Goal: Task Accomplishment & Management: Complete application form

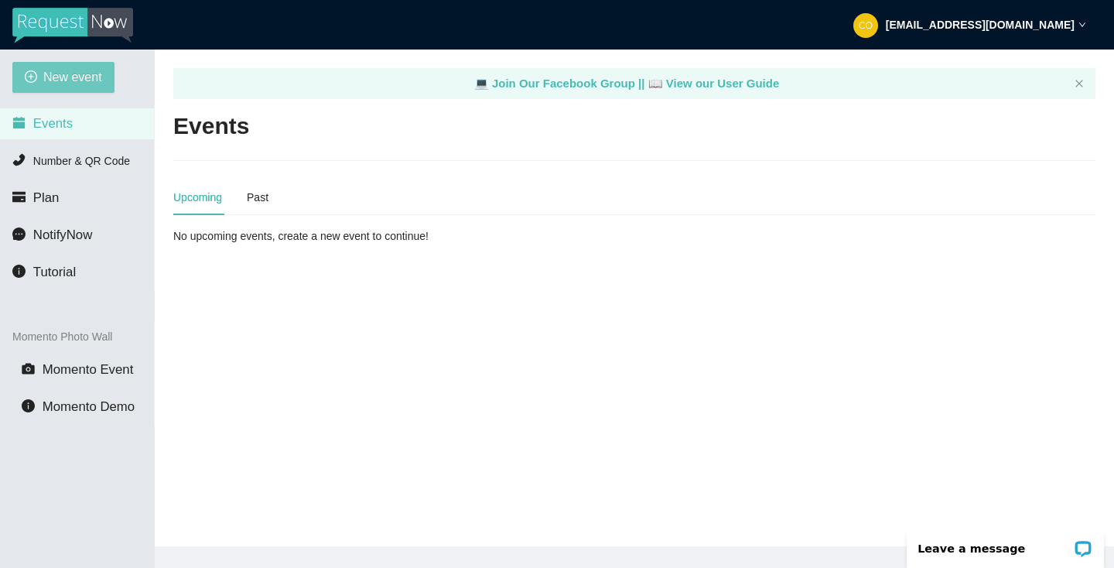
click at [72, 77] on span "New event" at bounding box center [72, 76] width 59 height 19
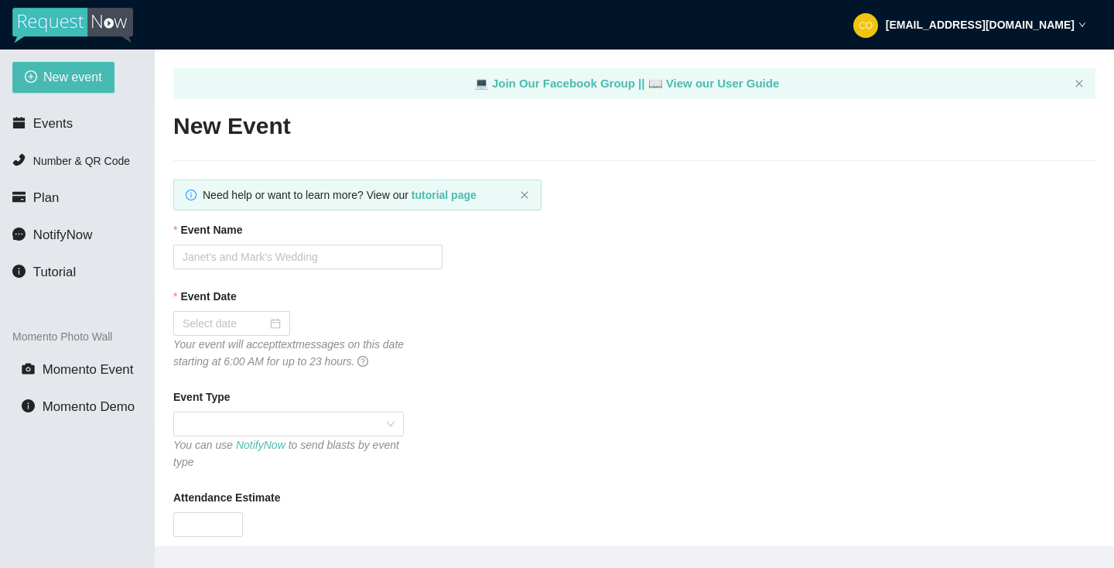
type textarea "https://virtualdj.com/ask/DJ_Spinz"
click at [294, 262] on input "Event Name" at bounding box center [307, 257] width 269 height 25
paste input "Phelps"
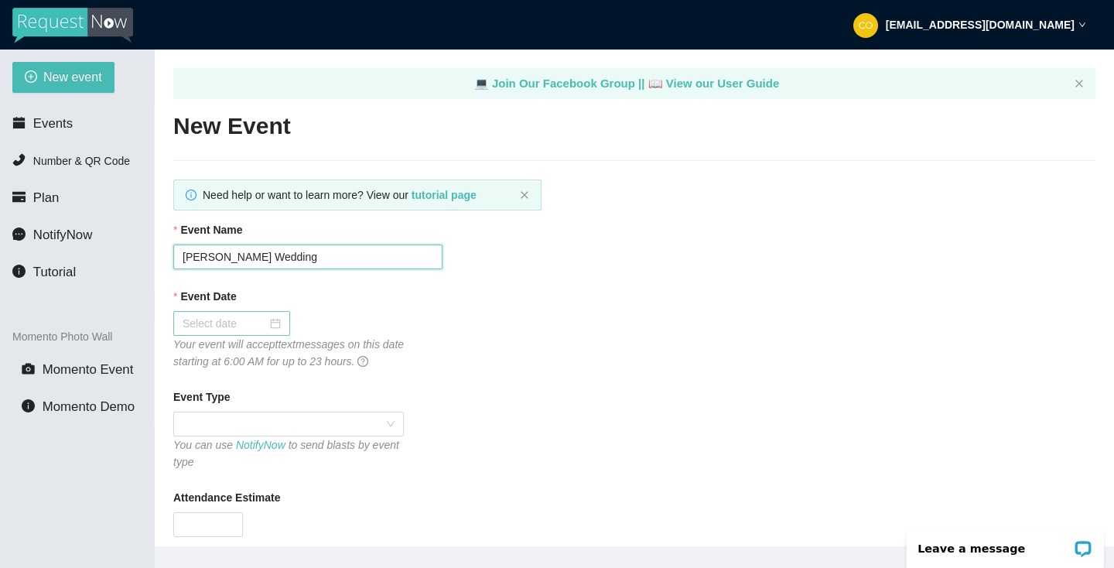
type input "Phelps Wedding"
click at [271, 324] on div at bounding box center [232, 323] width 98 height 17
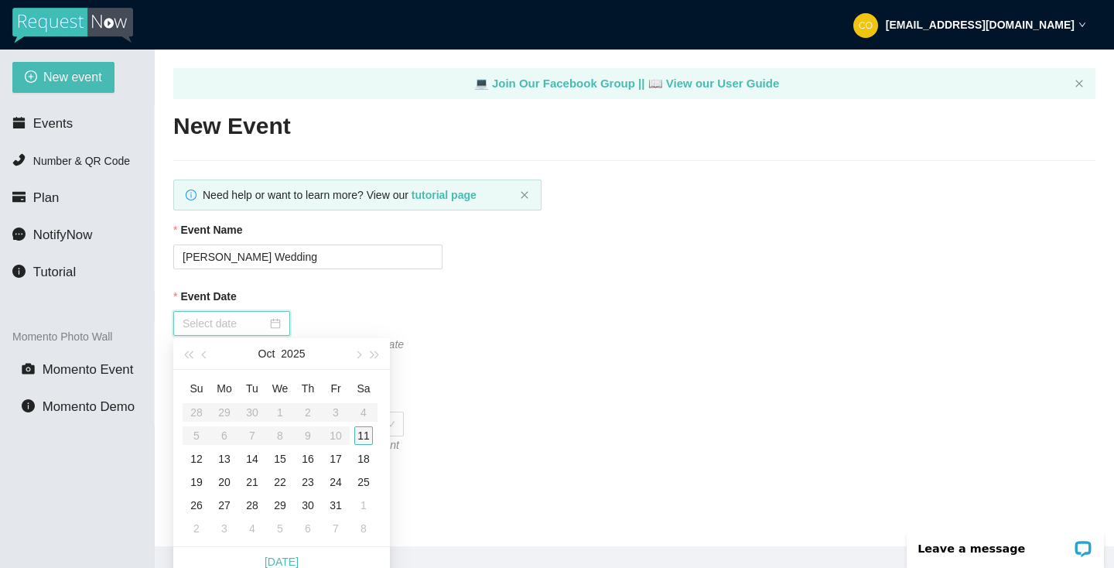
type input "10/18/2025"
type input "10/11/2025"
click at [366, 437] on div "11" at bounding box center [363, 435] width 19 height 19
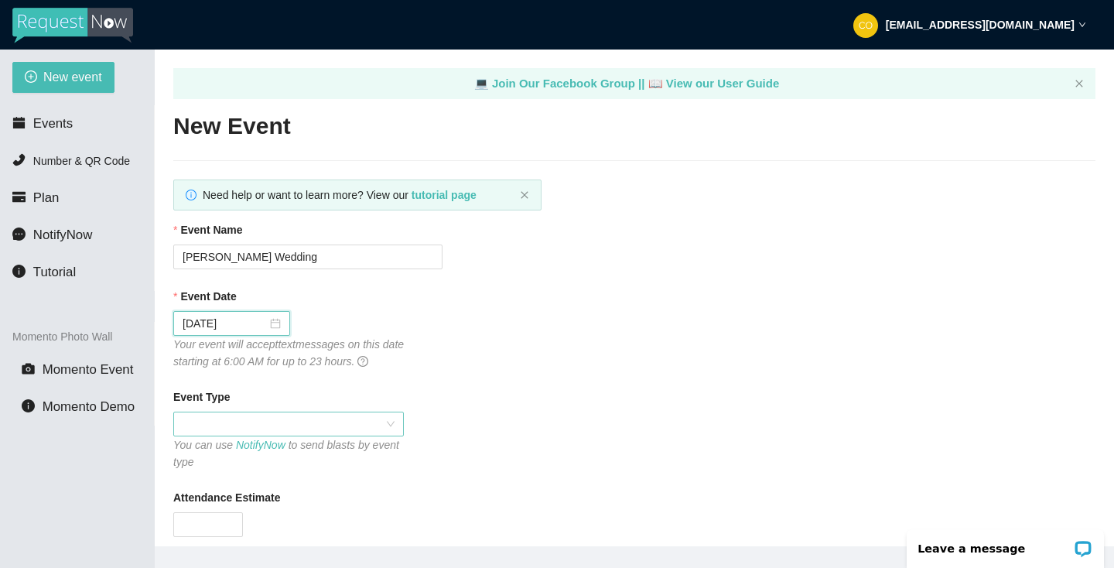
click at [361, 423] on span at bounding box center [289, 423] width 212 height 23
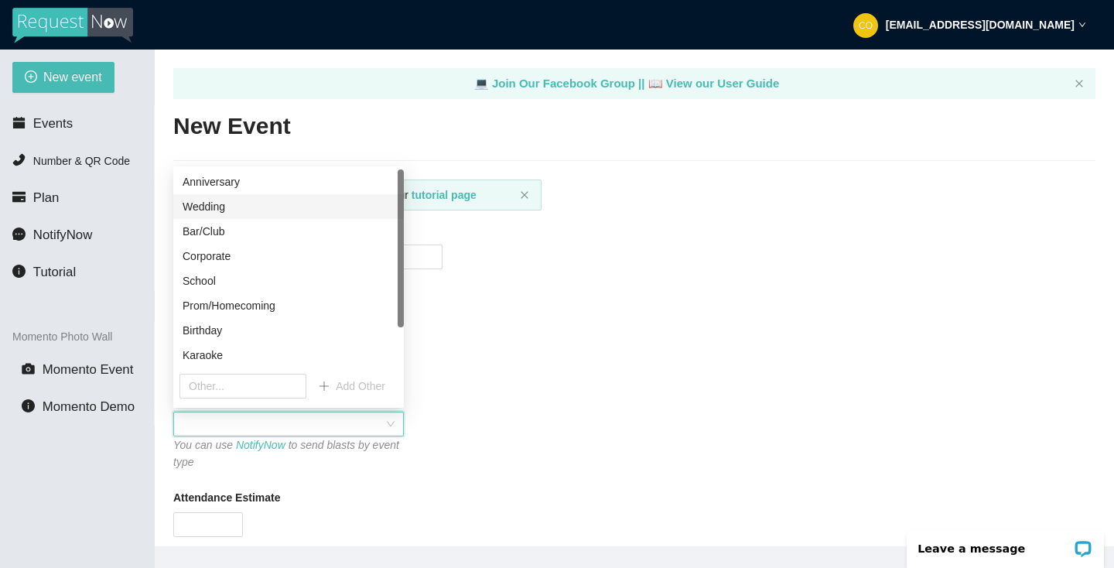
click at [270, 205] on div "Wedding" at bounding box center [289, 206] width 212 height 17
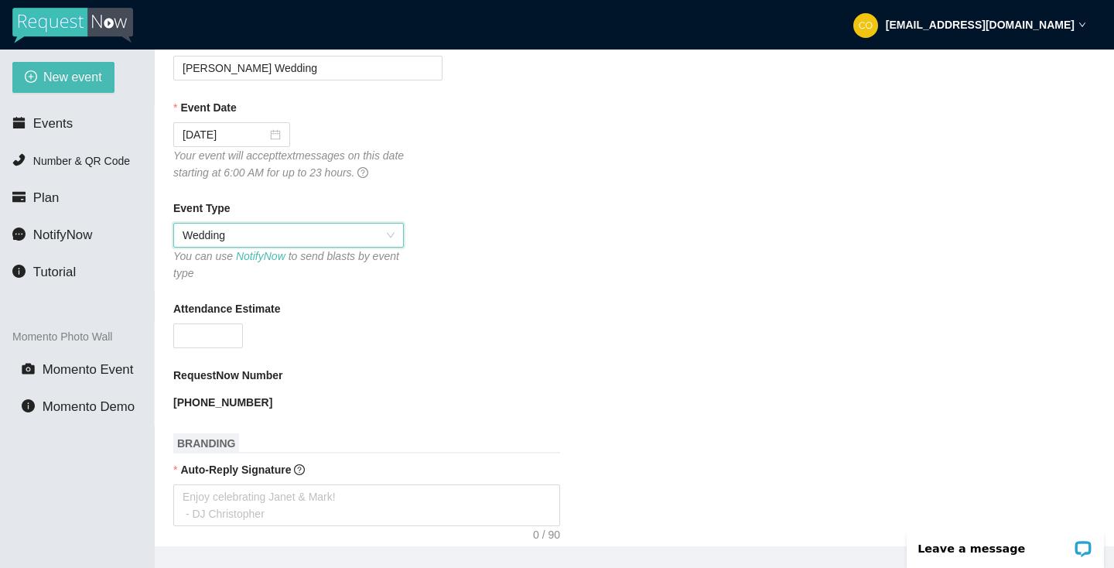
scroll to position [207, 0]
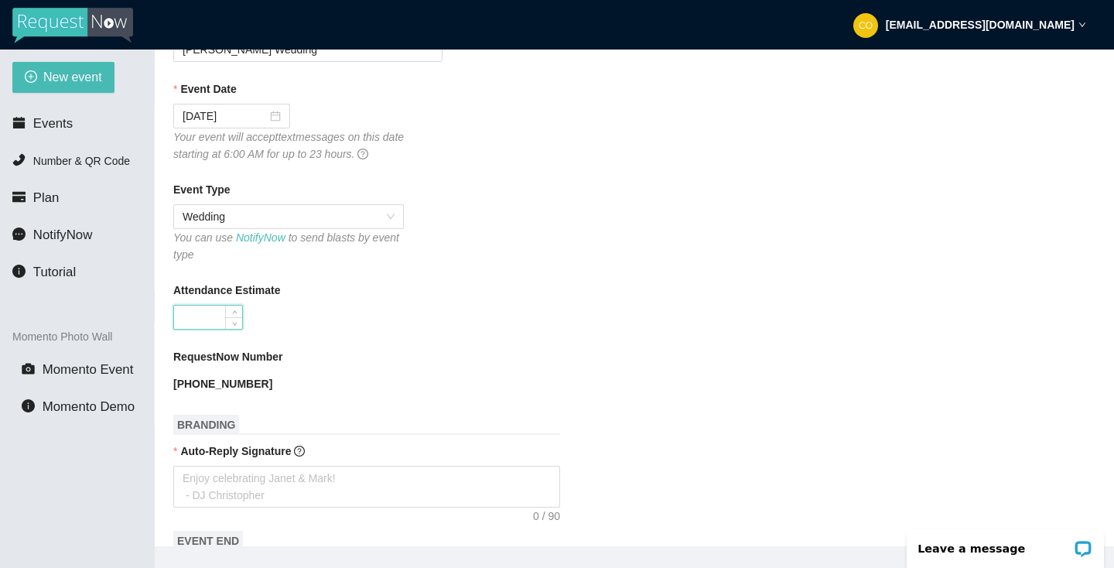
click at [212, 318] on input "Attendance Estimate" at bounding box center [208, 317] width 68 height 23
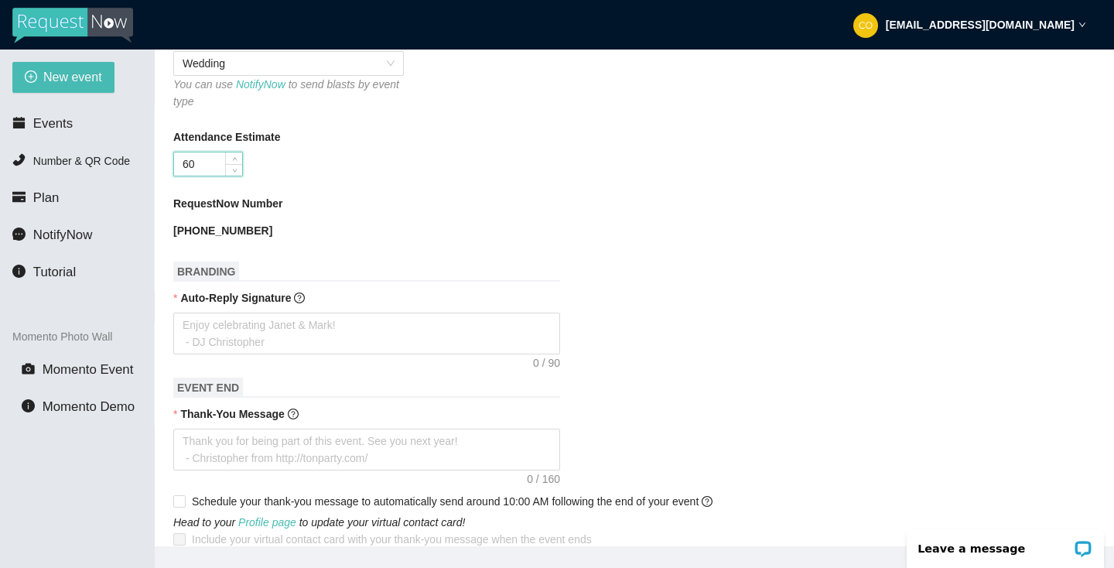
scroll to position [368, 0]
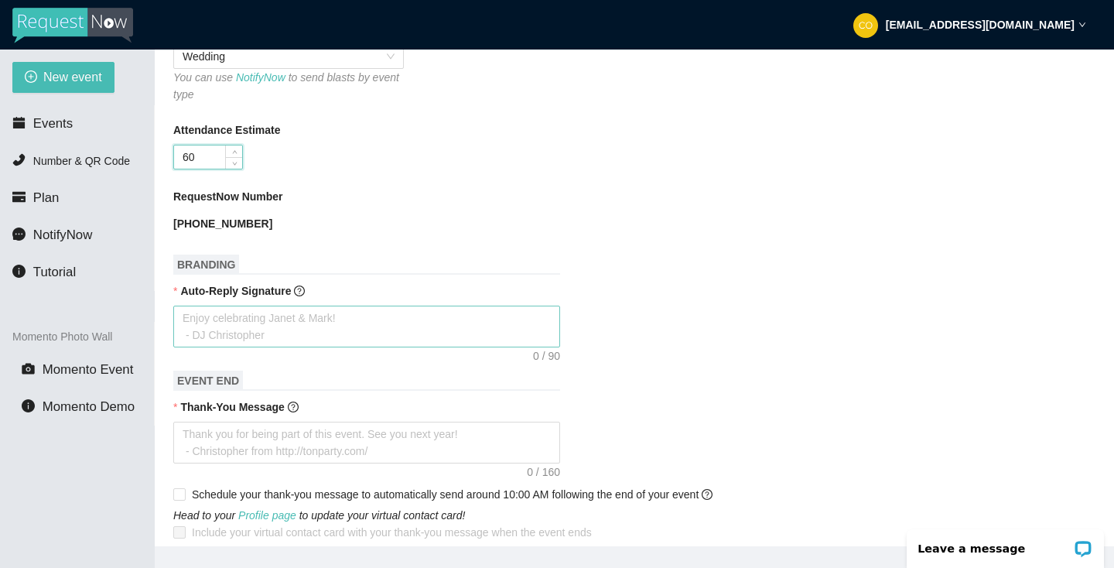
type input "60"
click at [271, 328] on textarea "Auto-Reply Signature" at bounding box center [366, 327] width 387 height 42
type textarea "E"
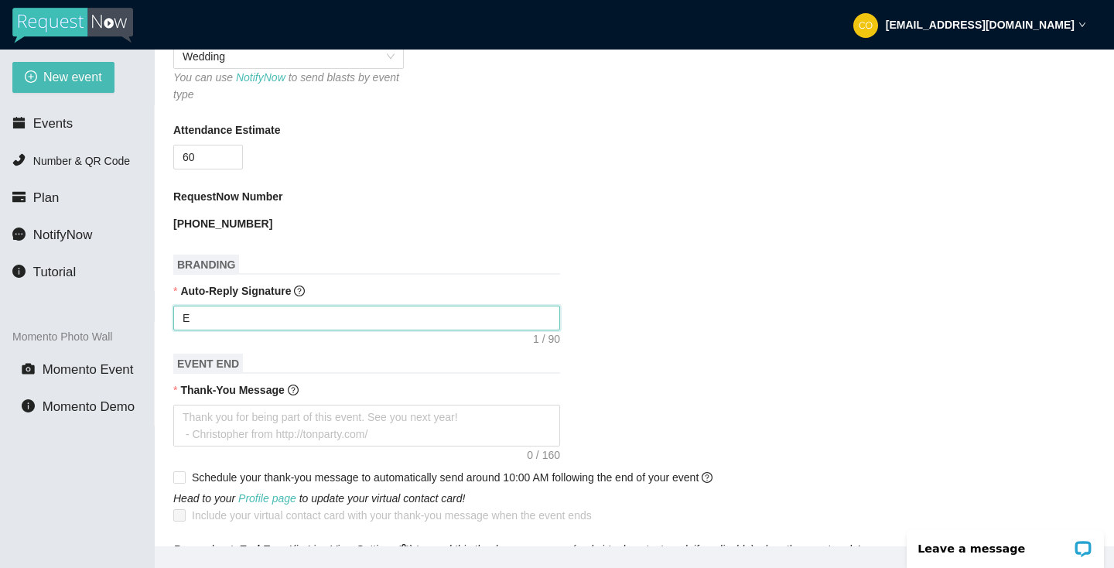
type textarea "En"
type textarea "Enj"
type textarea "Enjo"
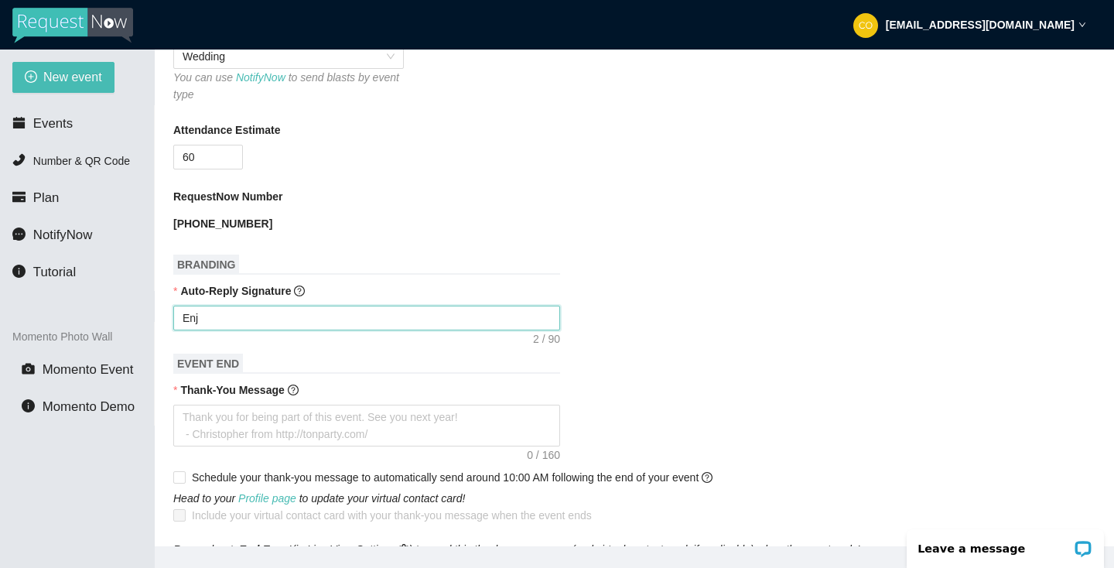
type textarea "Enjo"
type textarea "Enjoy"
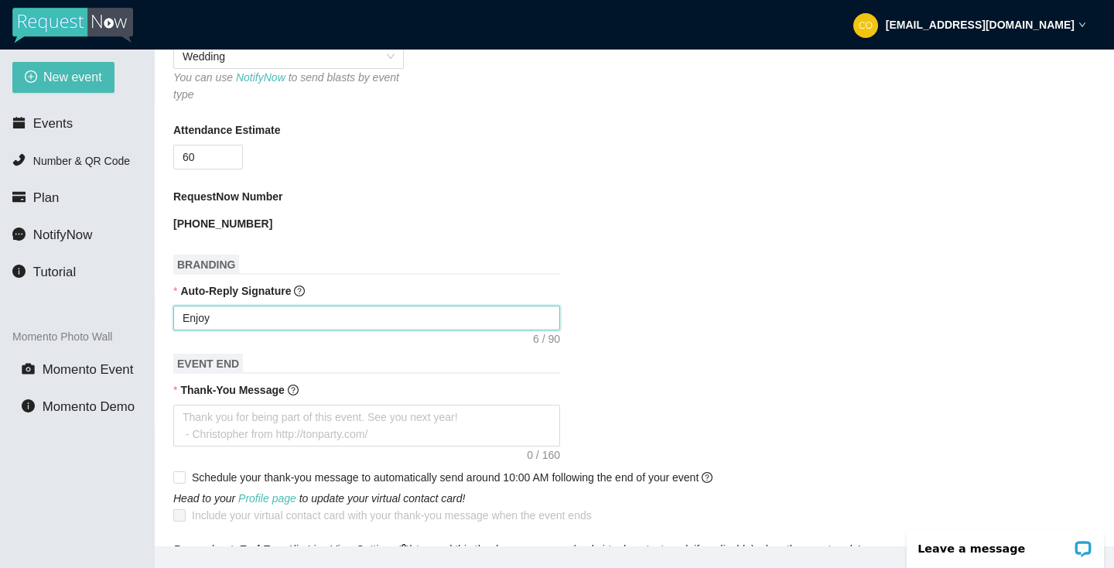
type textarea "Enjoy c"
type textarea "Enjoy"
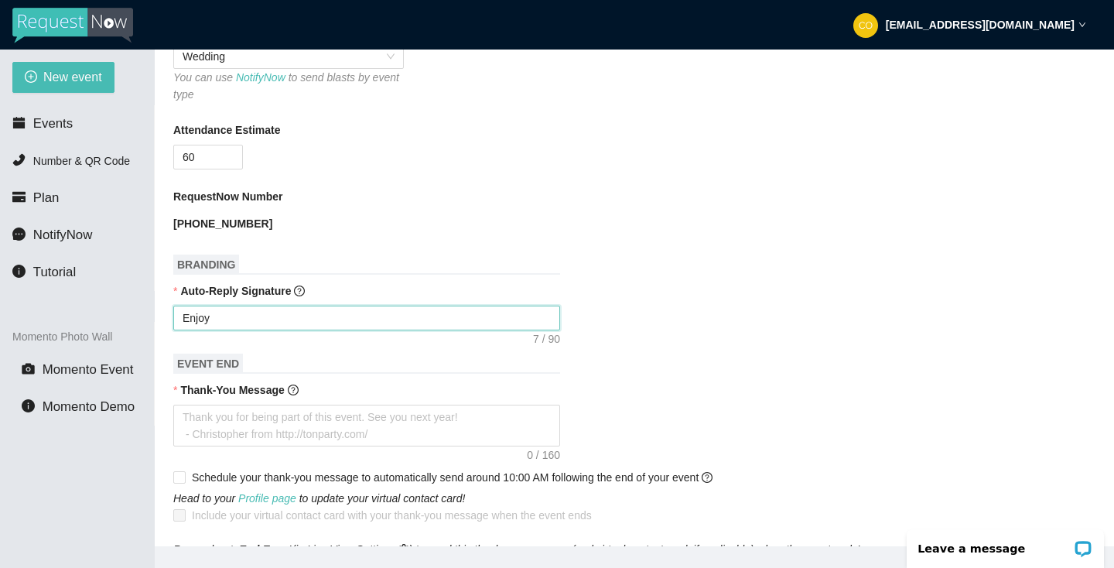
type textarea "Enjoy"
type textarea "Enjo"
type textarea "Enj"
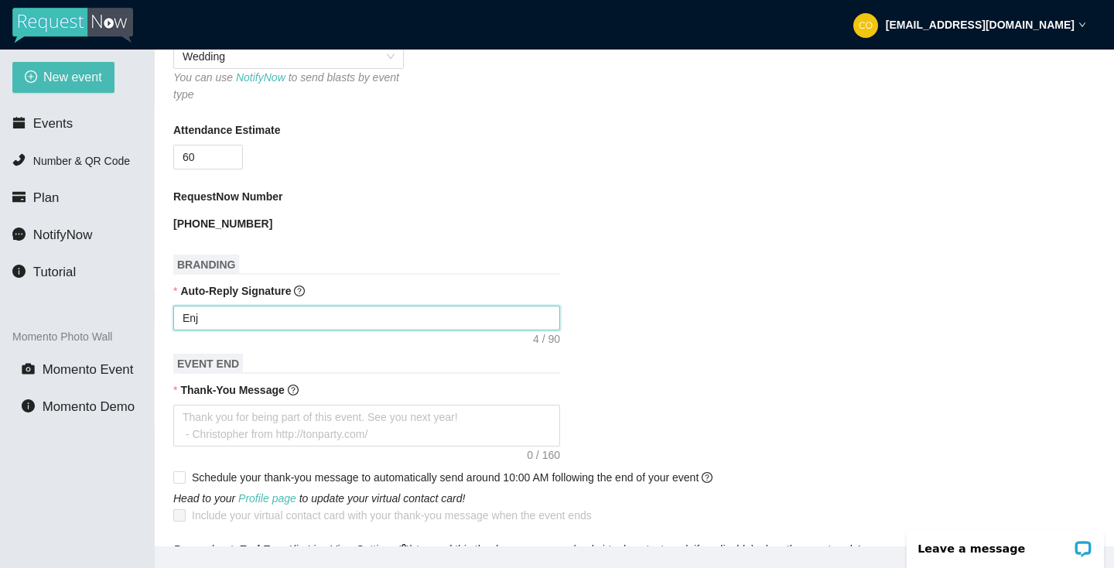
type textarea "En"
type textarea "E"
type textarea "Enjoy celebrating Janet & Mark! - DJ Christopher"
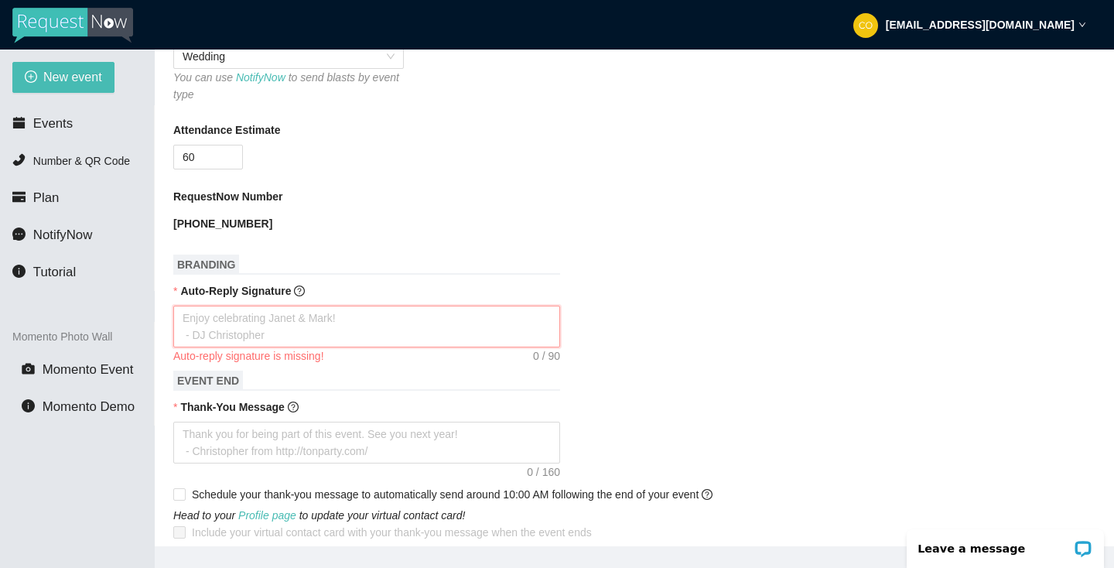
type textarea "E"
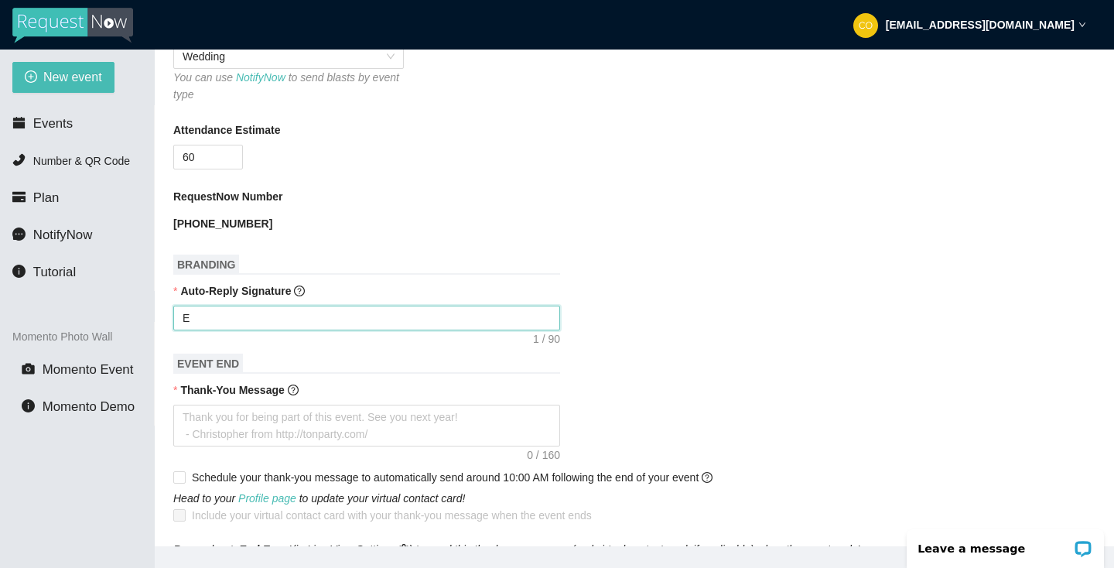
type textarea "En"
type textarea "Enm"
type textarea "Enmj"
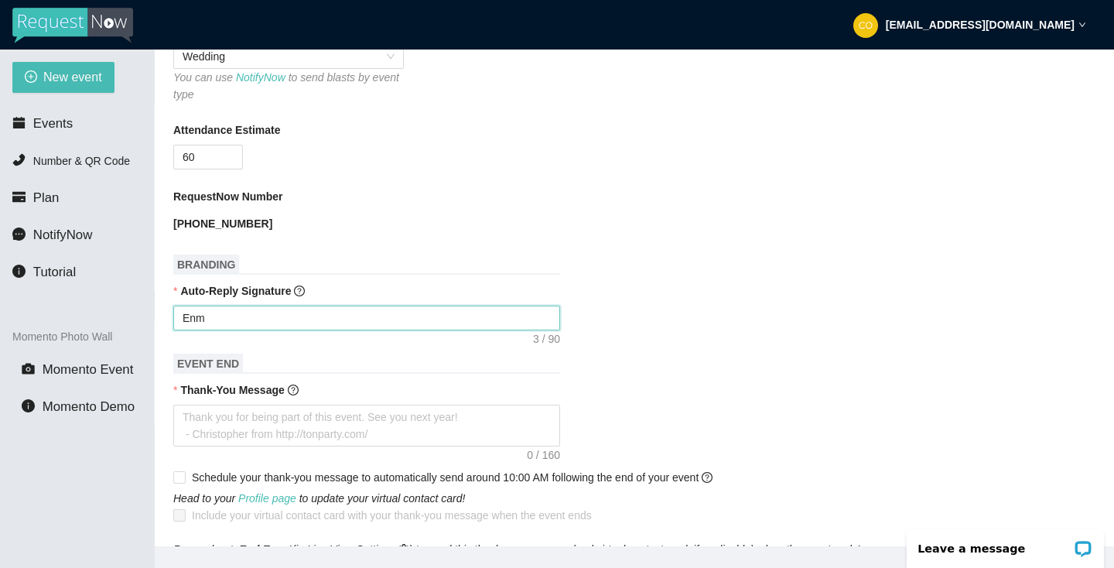
type textarea "Enmj"
type textarea "Enm"
type textarea "En"
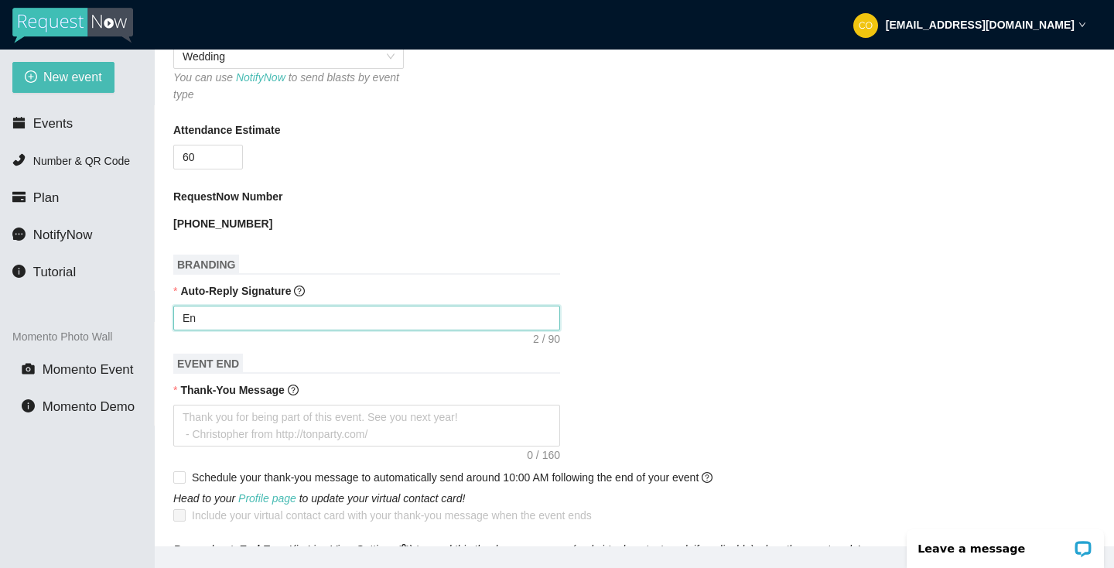
type textarea "E"
type textarea "En"
type textarea "Enj"
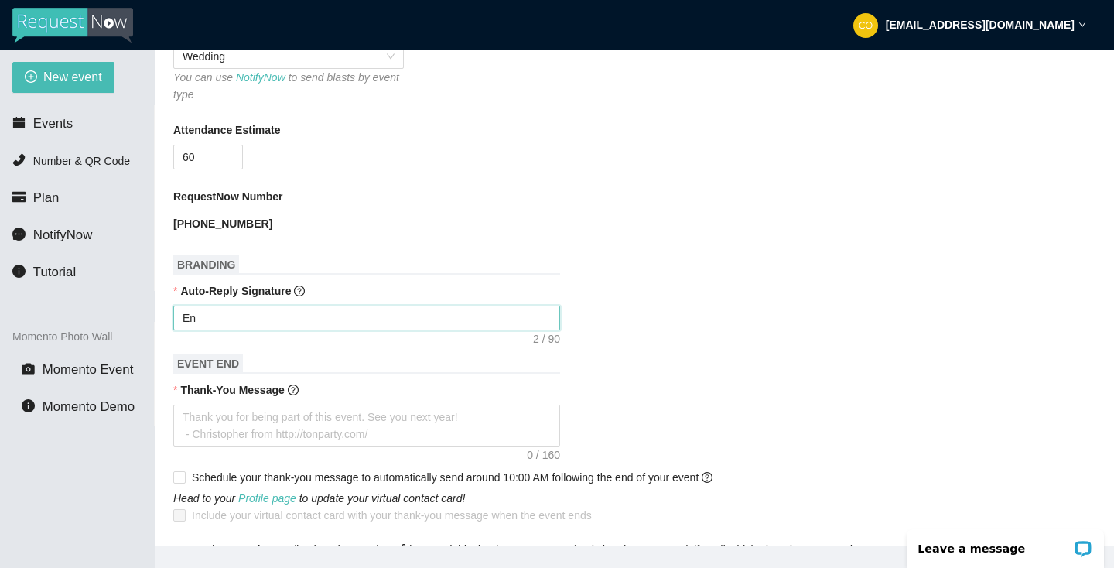
type textarea "Enj"
type textarea "Enjo"
type textarea "Enjoy"
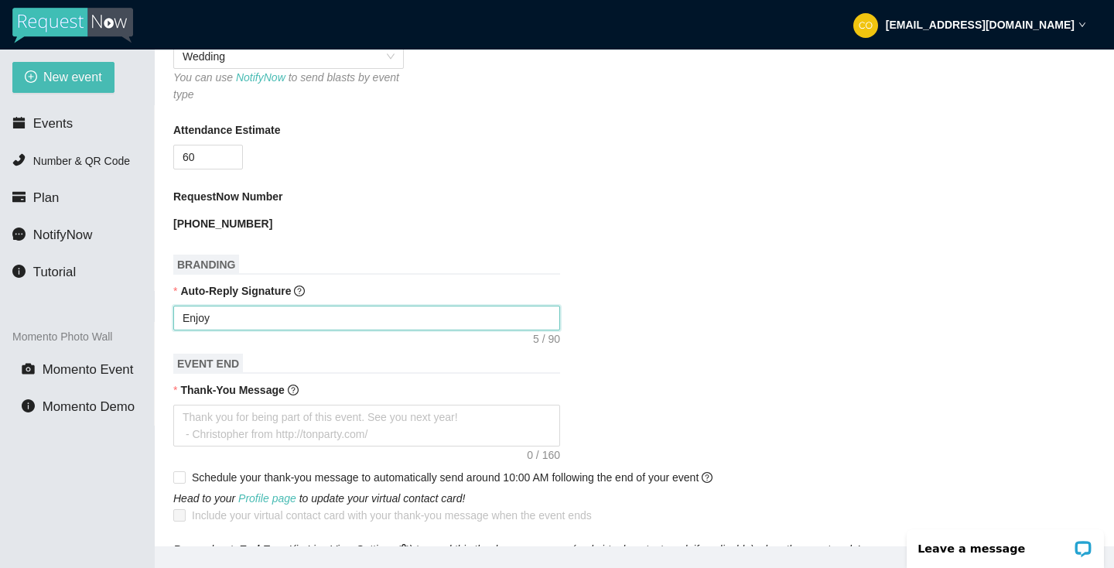
type textarea "Enjoy"
type textarea "Enjoy c"
type textarea "Enjoy ce"
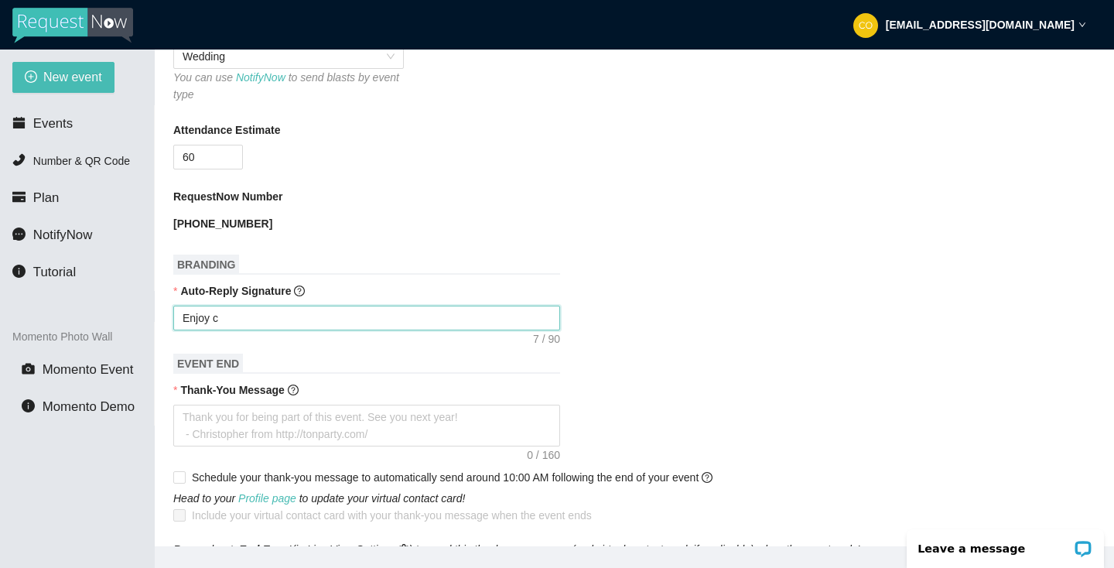
type textarea "Enjoy ce"
type textarea "Enjoy cel"
type textarea "Enjoy cele"
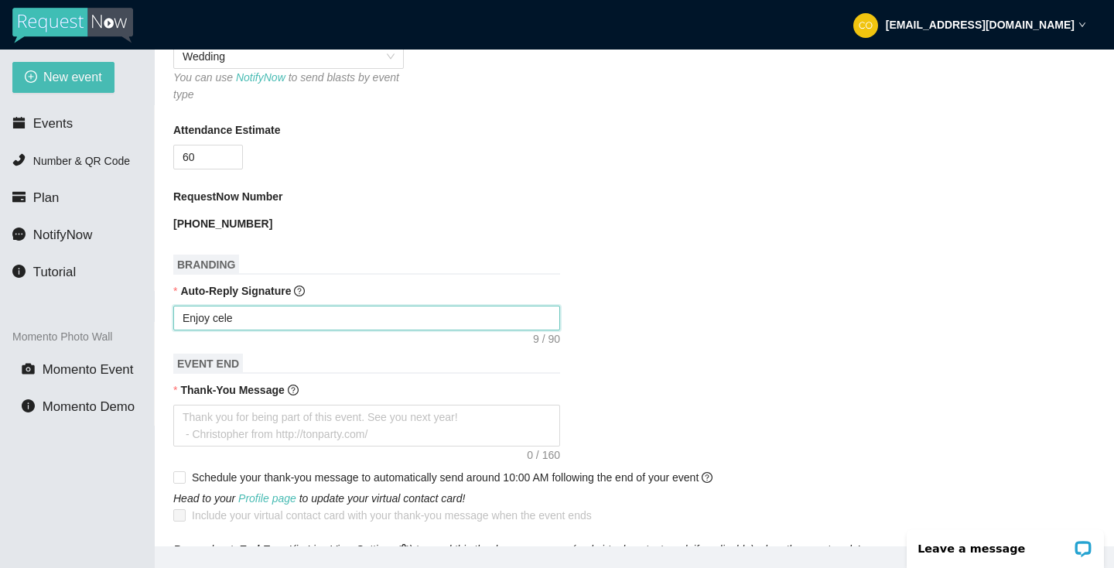
type textarea "Enjoy celeb"
type textarea "Enjoy celebr"
type textarea "Enjoy celebra"
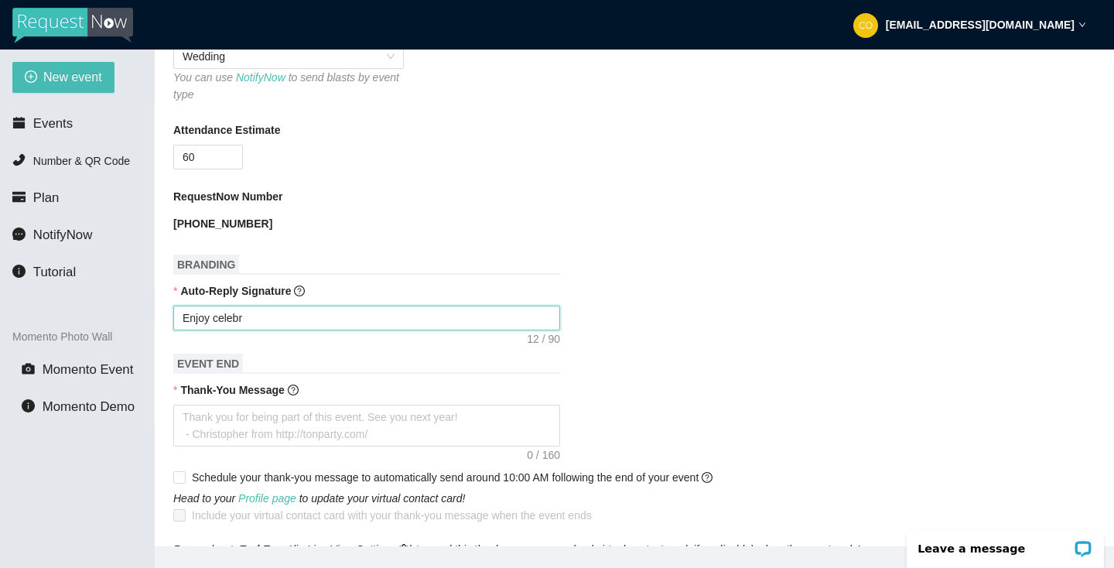
type textarea "Enjoy celebra"
type textarea "Enjoy celebrat"
type textarea "Enjoy celebrati"
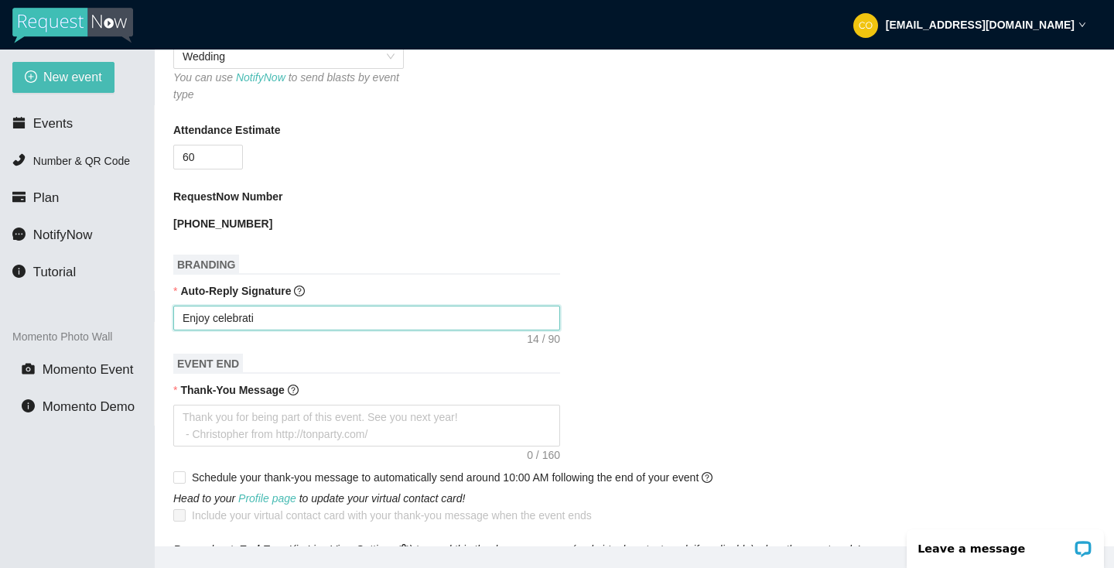
type textarea "Enjoy celebratin"
type textarea "Enjoy celebrating"
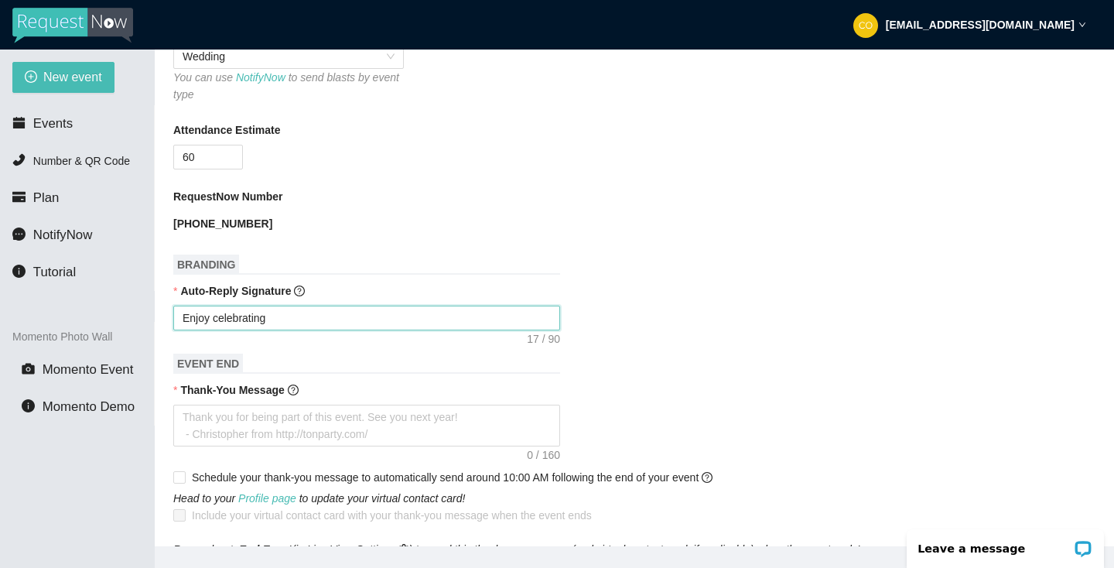
type textarea "Enjoy celebrating"
type textarea "Enjoy celebrating M"
type textarea "Enjoy celebrating Ma"
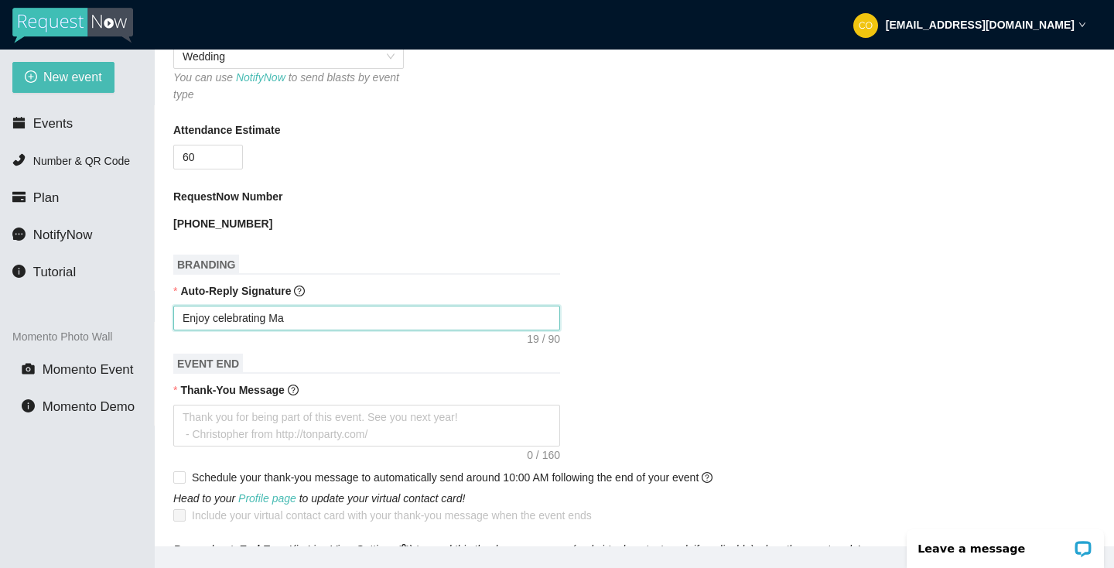
type textarea "Enjoy celebrating Mac"
type textarea "Enjoy celebrating Mack"
type textarea "Enjoy celebrating Macke"
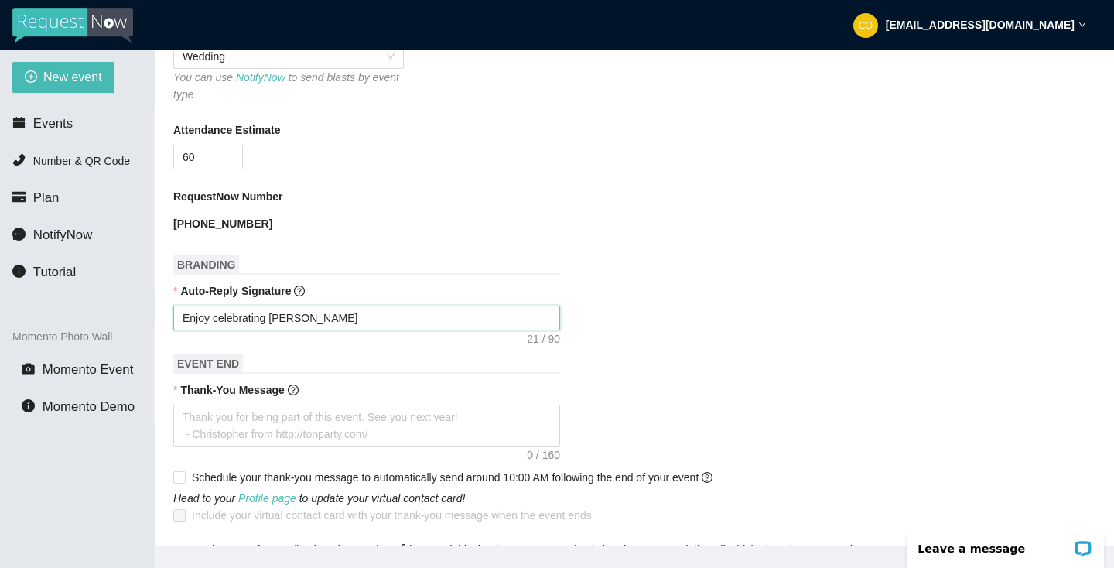
type textarea "Enjoy celebrating Macke"
type textarea "Enjoy celebrating Macken"
type textarea "Enjoy celebrating Macke"
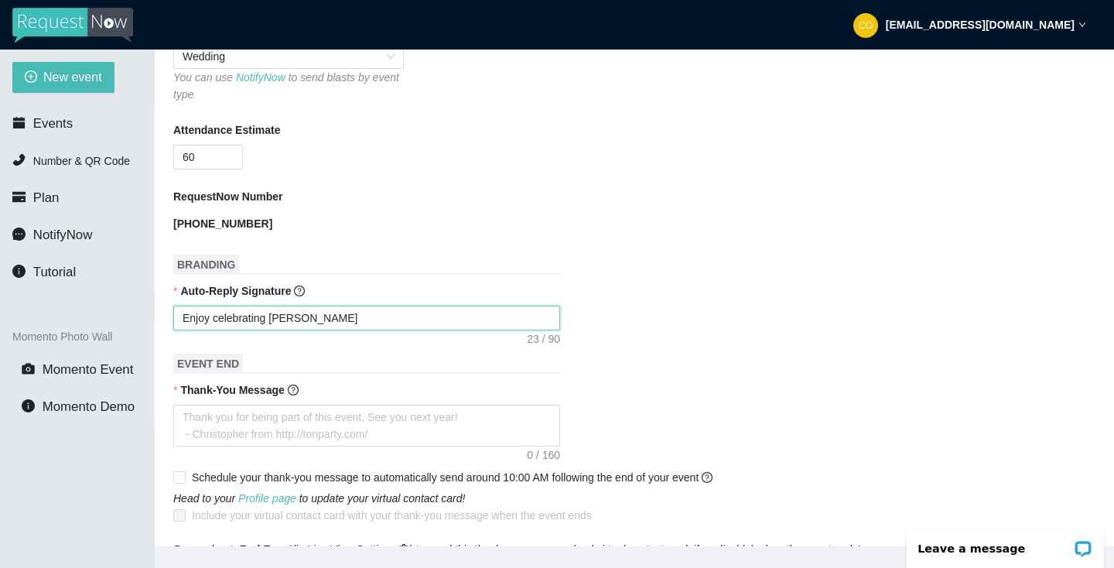
type textarea "Enjoy celebrating Mack"
type textarea "Enjoy celebrating Mac"
type textarea "Enjoy celebrating Ma"
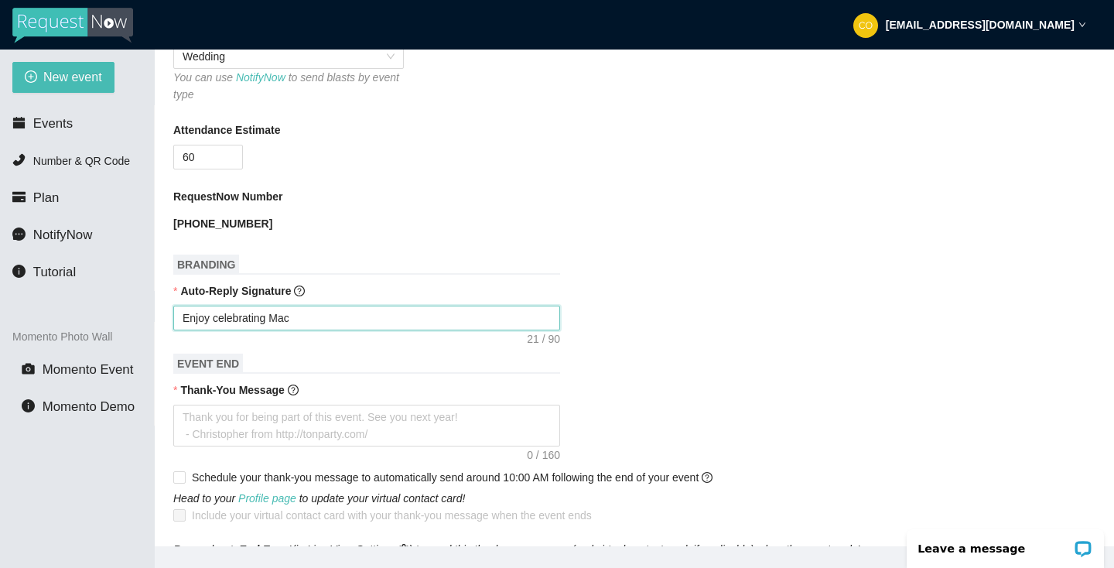
type textarea "Enjoy celebrating Ma"
type textarea "Enjoy celebrating M"
type textarea "Enjoy celebrating"
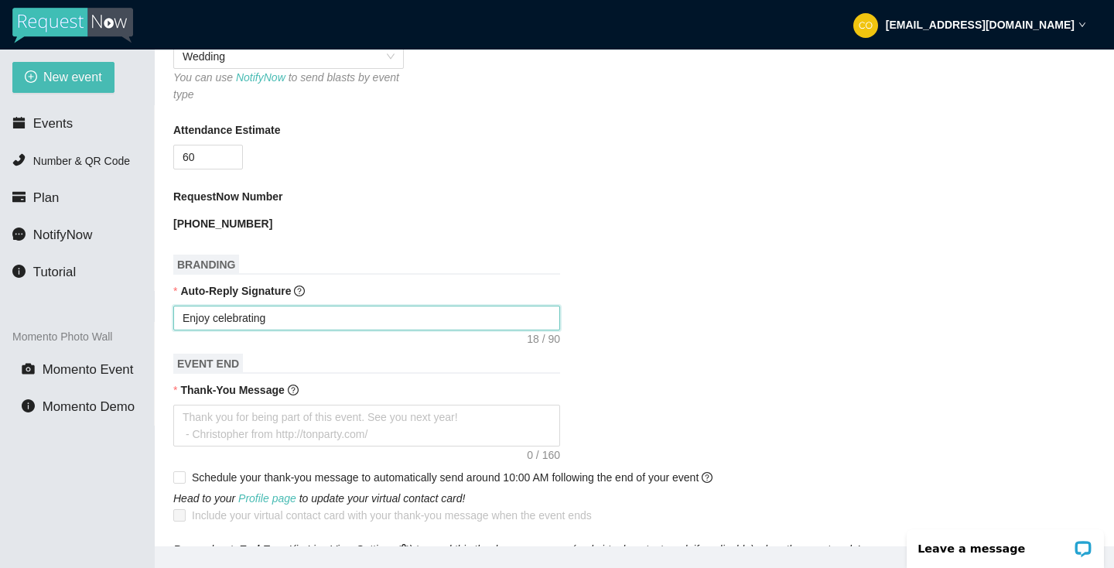
type textarea "Enjoy celebrating t"
type textarea "Enjoy celebrating th"
type textarea "Enjoy celebrating the"
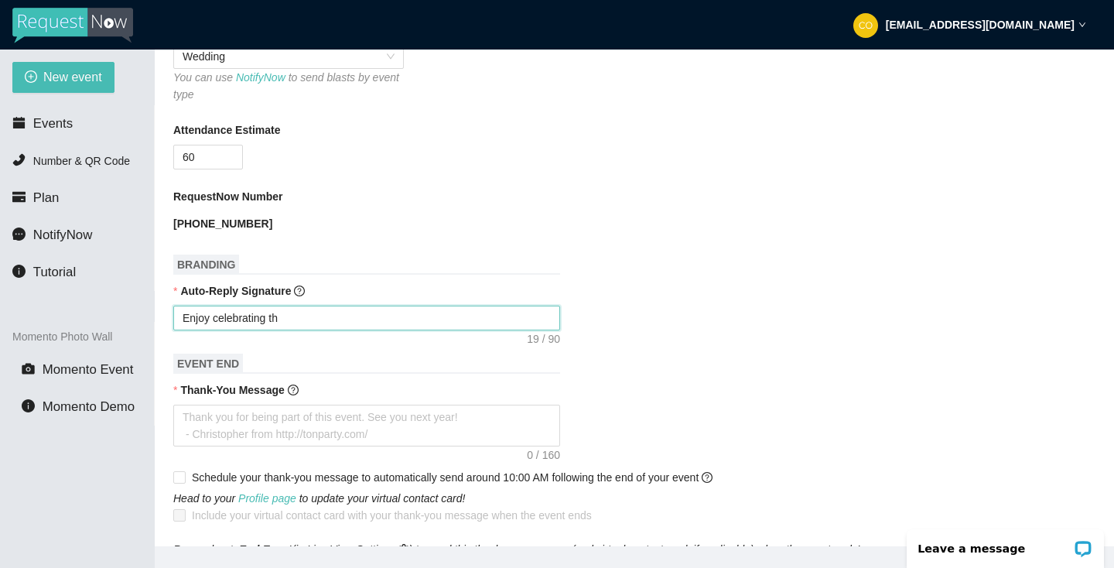
type textarea "Enjoy celebrating the"
type textarea "Enjoy celebrating the n"
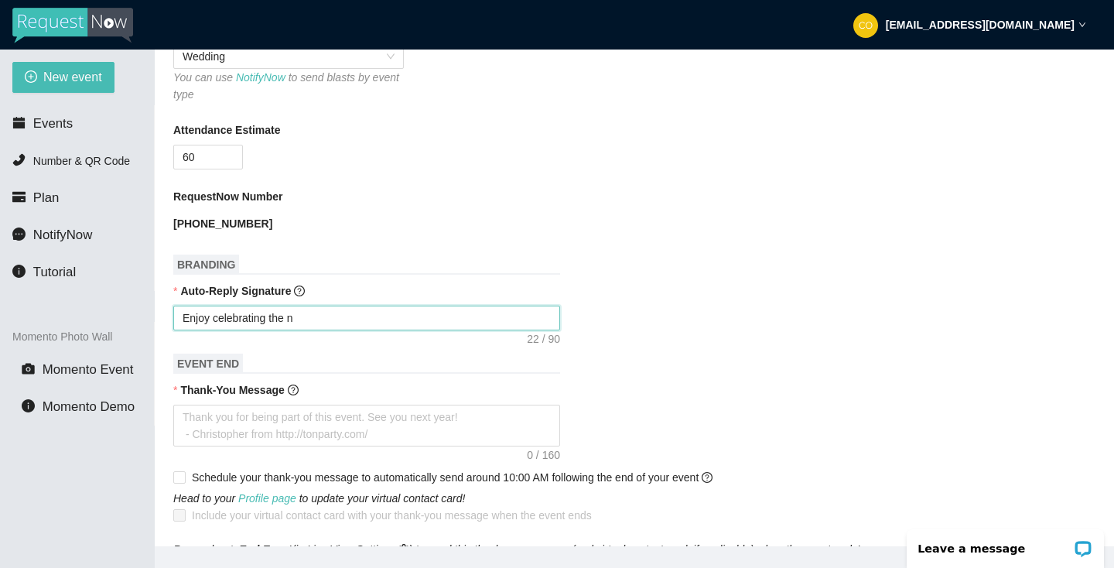
type textarea "Enjoy celebrating the ne"
type textarea "Enjoy celebrating the new"
type textarea "Enjoy celebrating the newl"
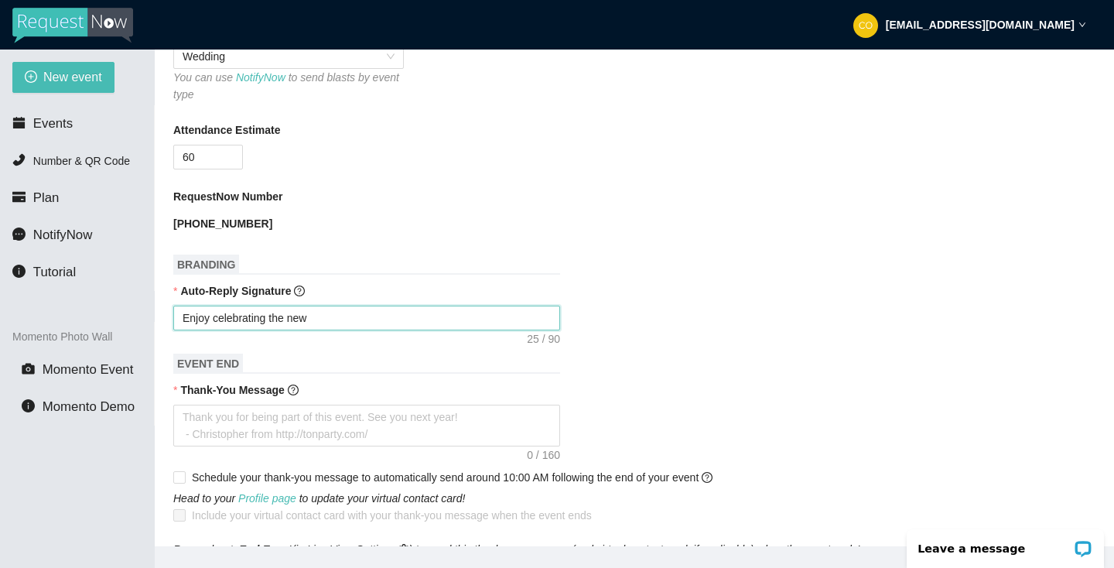
type textarea "Enjoy celebrating the newl"
type textarea "Enjoy celebrating the newly"
type textarea "Enjoy celebrating the newlyw"
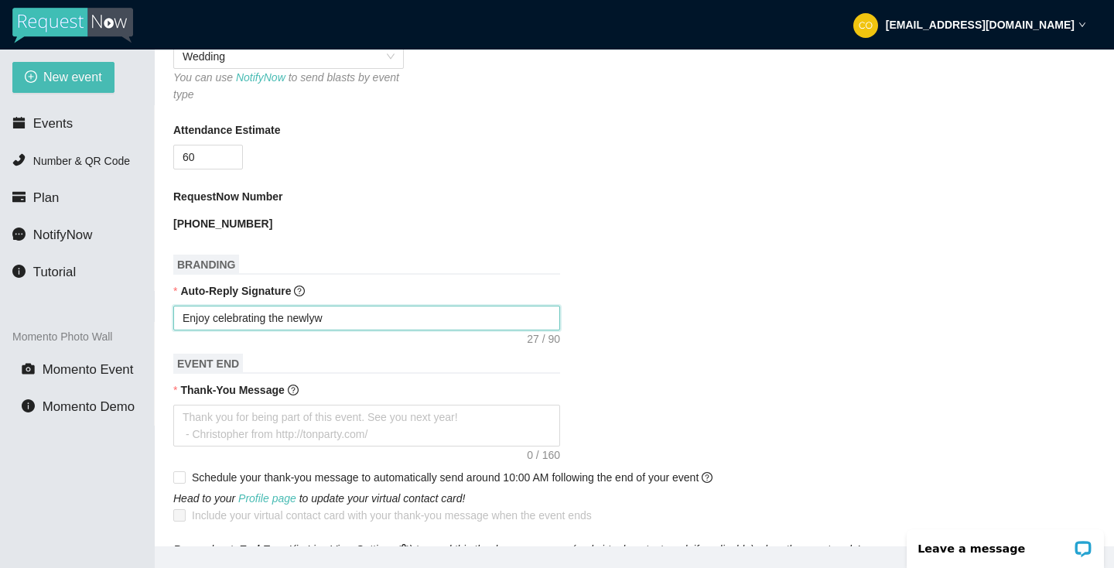
type textarea "Enjoy celebrating the newlywe"
type textarea "Enjoy celebrating the newlywed"
type textarea "Enjoy celebrating the newlyweds"
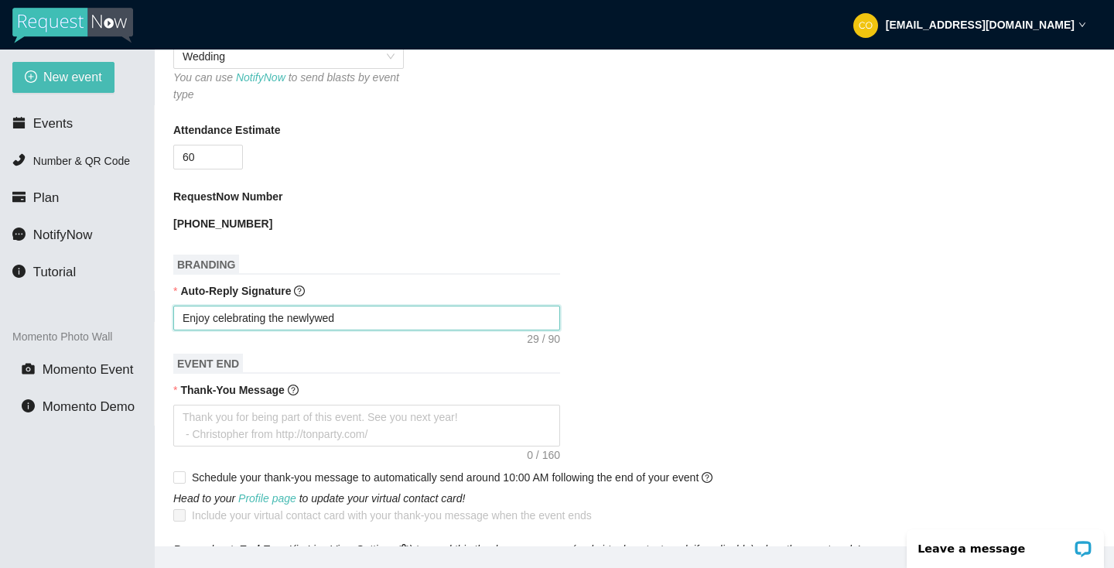
type textarea "Enjoy celebrating the newlyweds"
type textarea "Enjoy celebrating the newlyweds!"
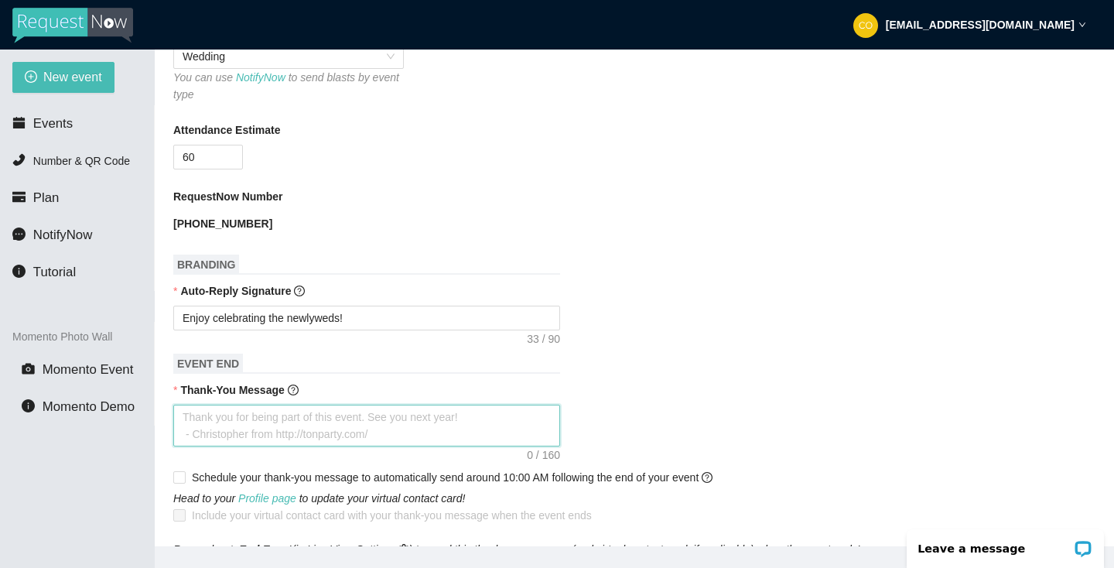
click at [223, 428] on textarea "Thank-You Message" at bounding box center [366, 426] width 387 height 42
type textarea "T"
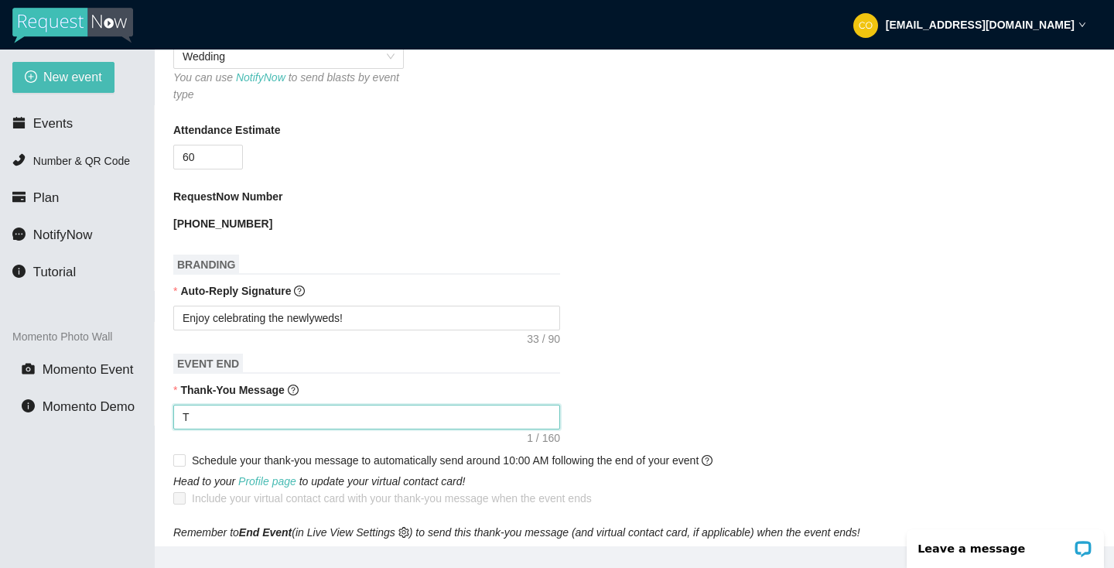
type textarea "Th"
type textarea "Tha"
type textarea "Than"
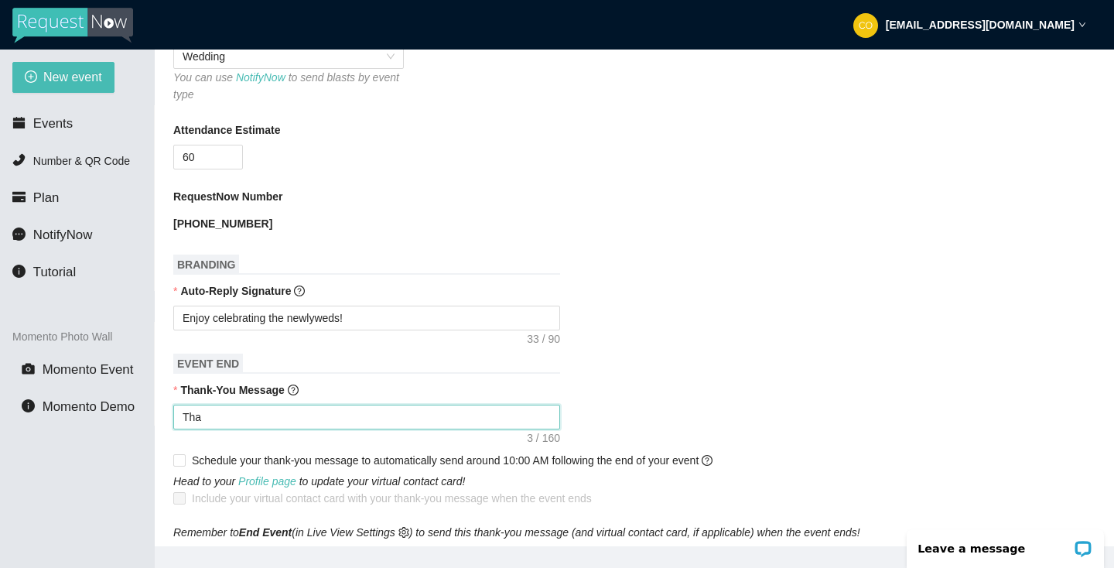
type textarea "Than"
type textarea "Thans"
type textarea "Thansk"
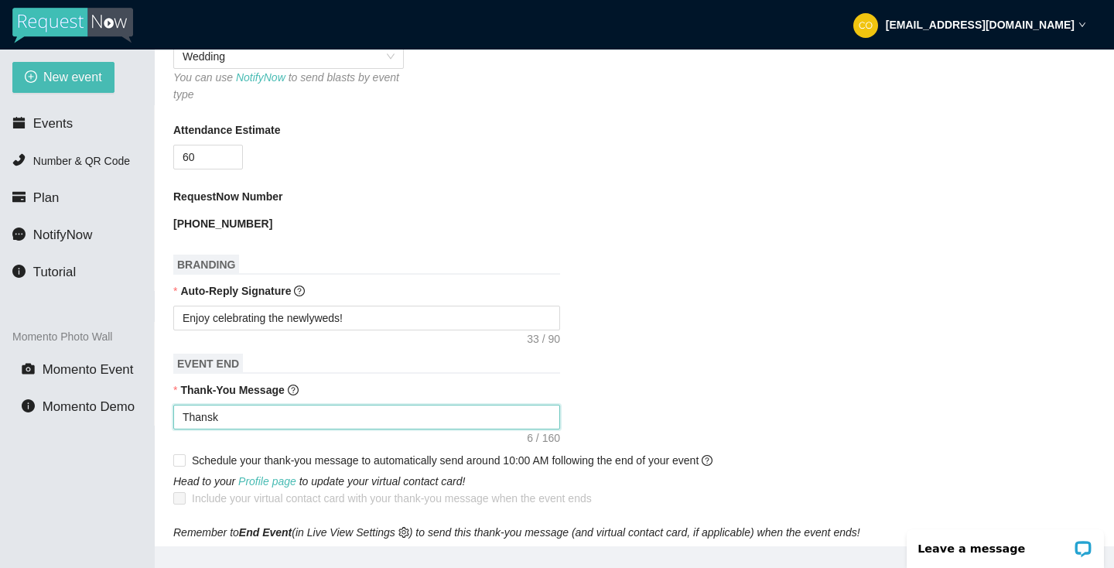
type textarea "Thans"
type textarea "Than"
type textarea "Thank"
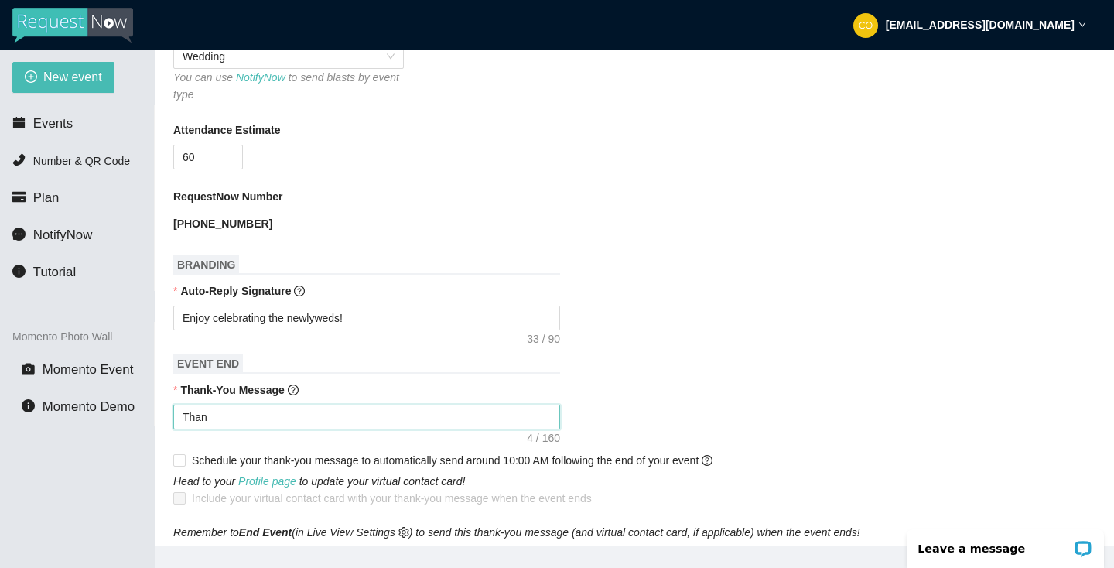
type textarea "Thank"
type textarea "Thanks"
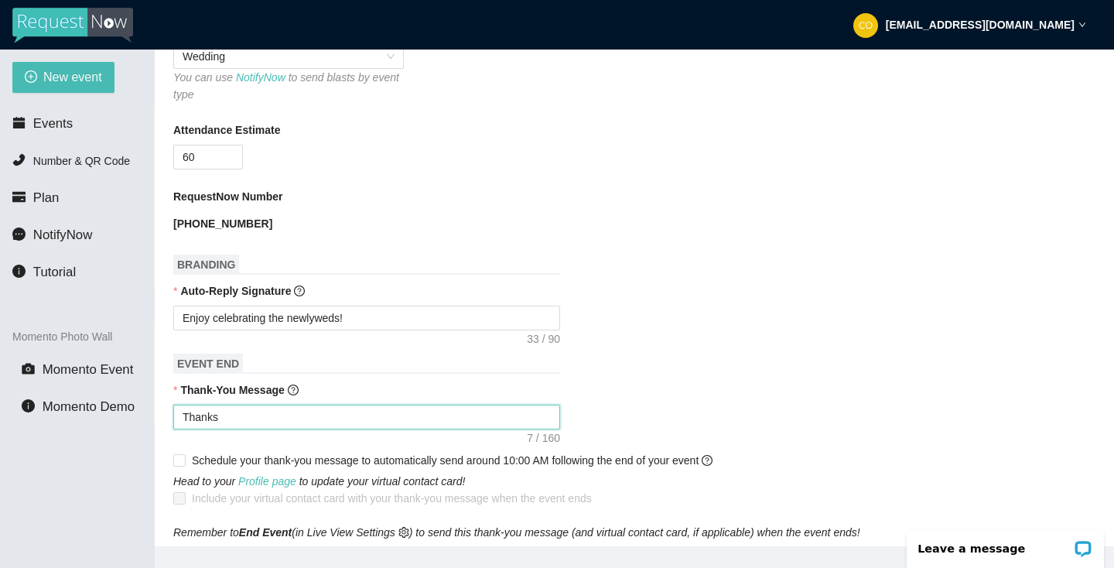
type textarea "Thanks f"
type textarea "Thanks fo"
type textarea "Thanks for"
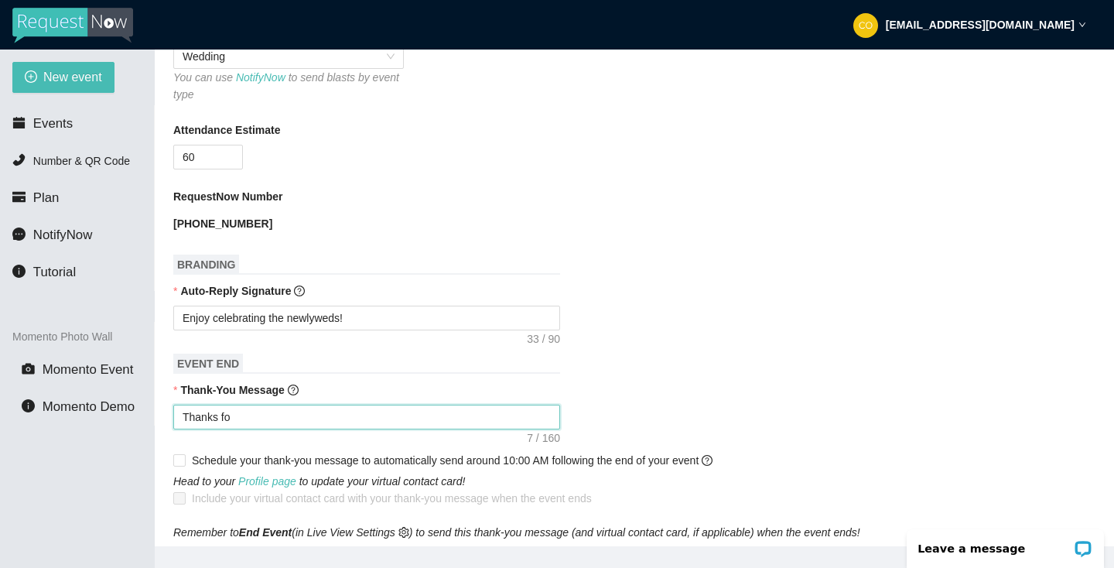
type textarea "Thanks for"
type textarea "Thanks for c"
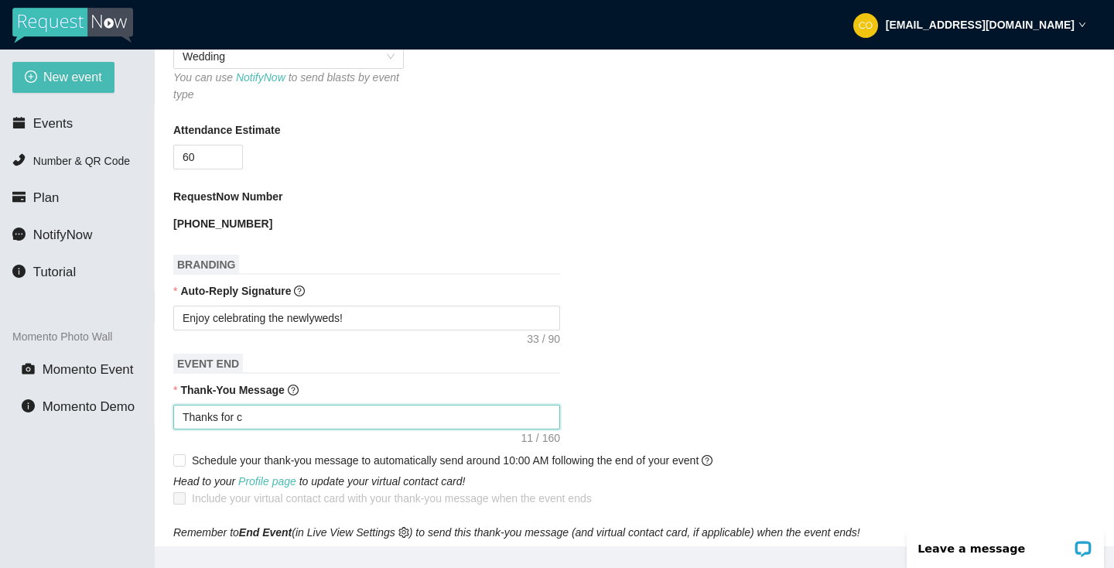
type textarea "Thanks for co"
type textarea "Thanks for com"
type textarea "Thanks for comi"
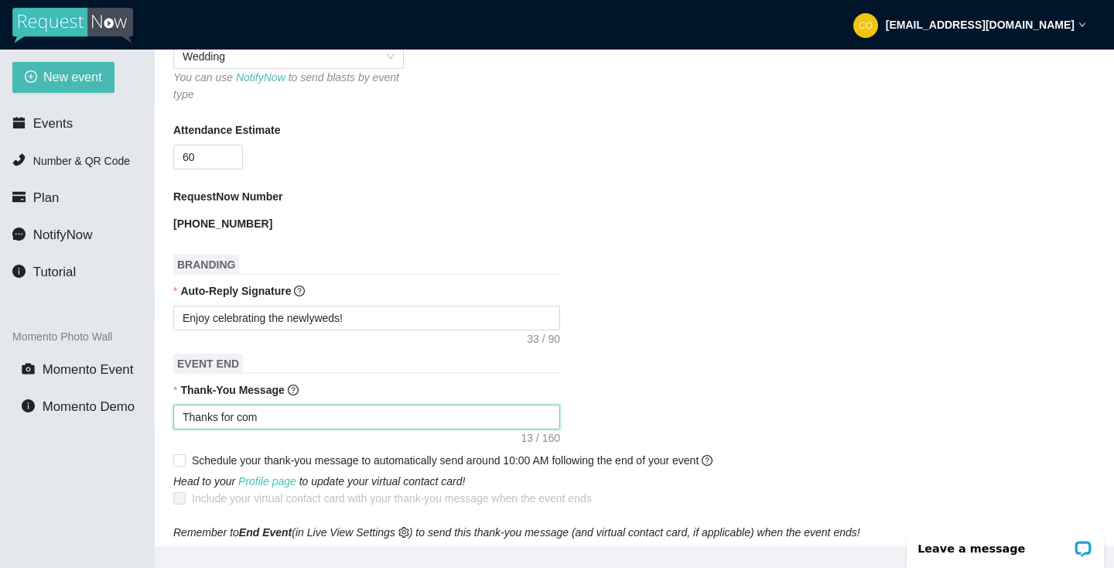
type textarea "Thanks for comi"
type textarea "Thanks for comin"
type textarea "Thanks for coming"
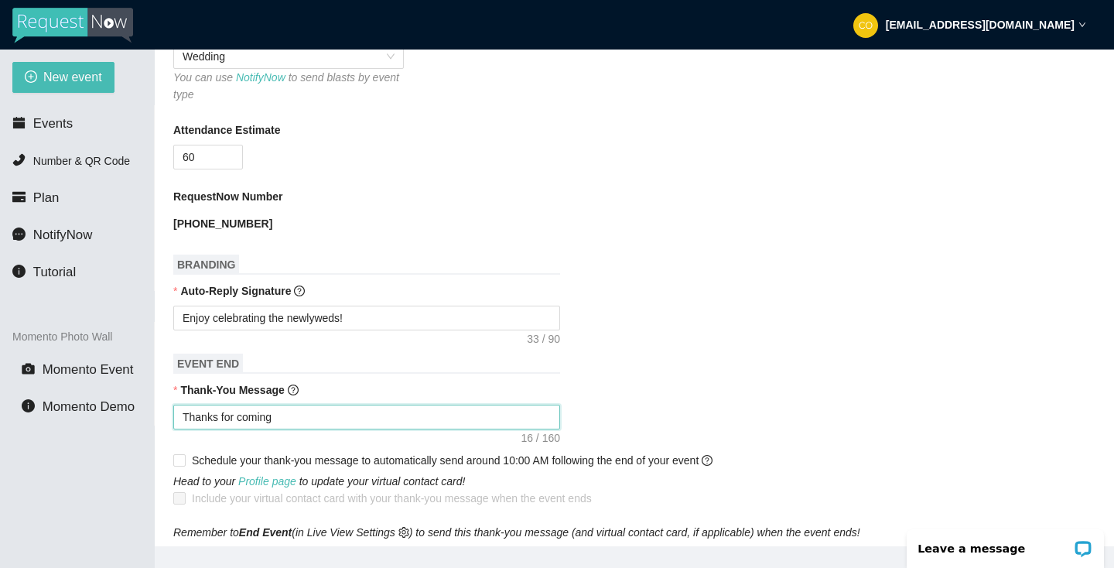
type textarea "Thanks for coming"
type textarea "Thanks for coming o"
type textarea "Thanks for coming ou"
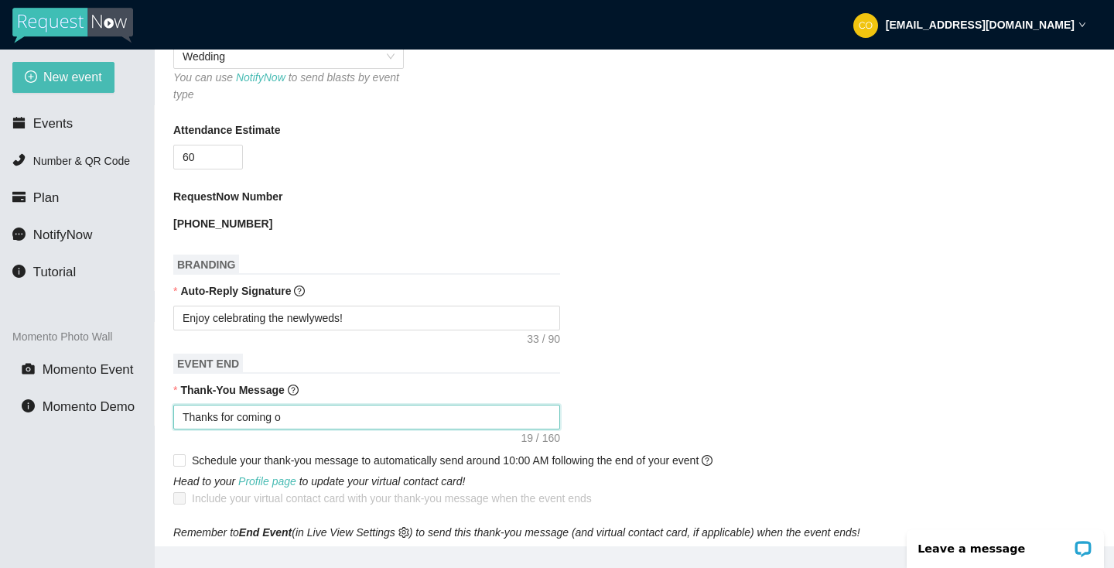
type textarea "Thanks for coming ou"
type textarea "Thanks for coming out"
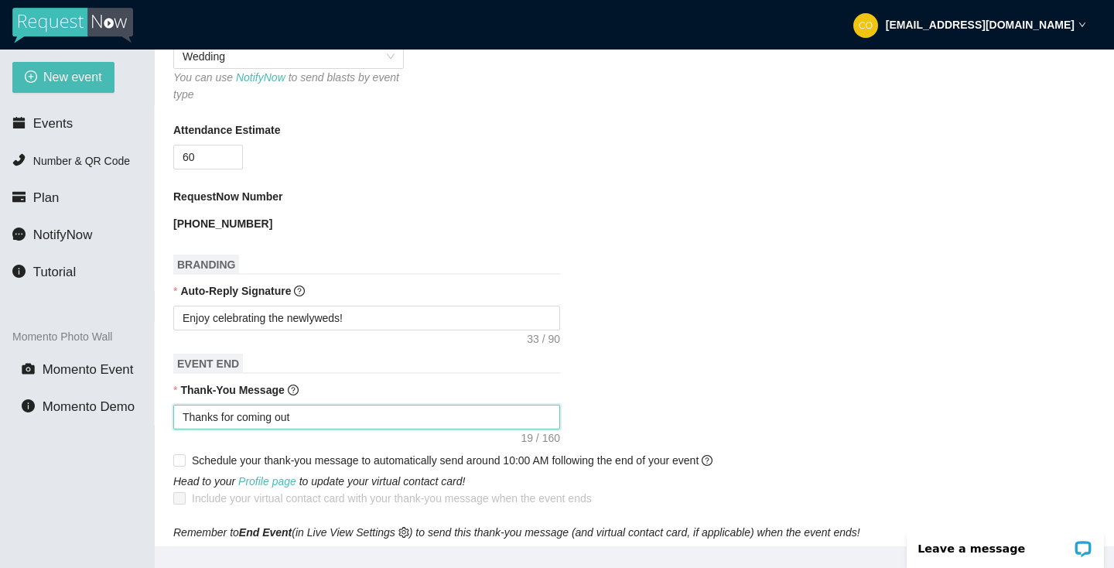
type textarea "Thanks for coming out t"
type textarea "Thanks for coming out to"
type textarea "Thanks for coming out ton"
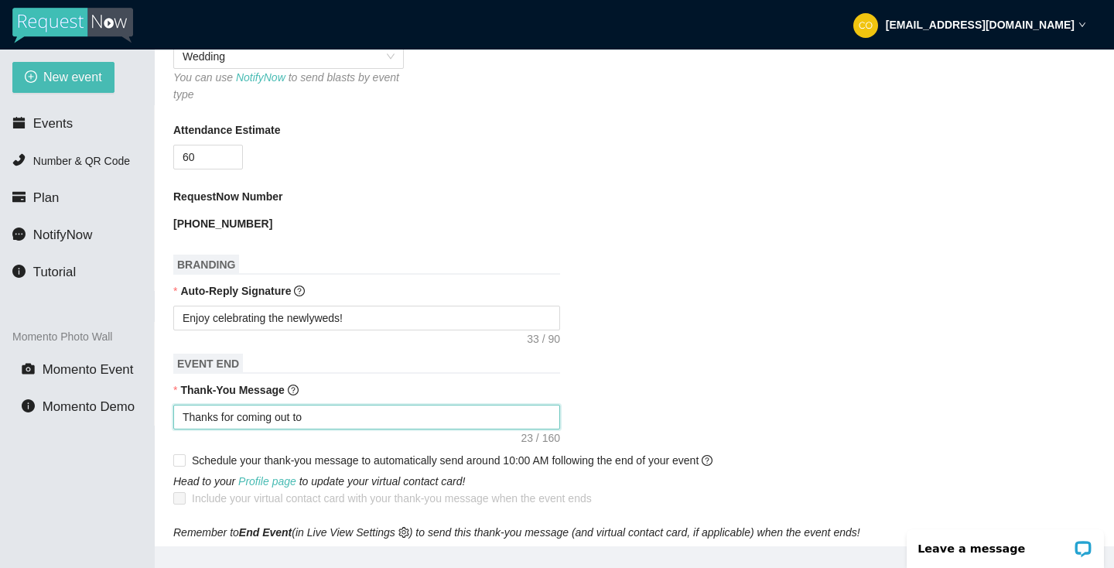
type textarea "Thanks for coming out ton"
type textarea "Thanks for coming out toni"
type textarea "Thanks for coming out tonig"
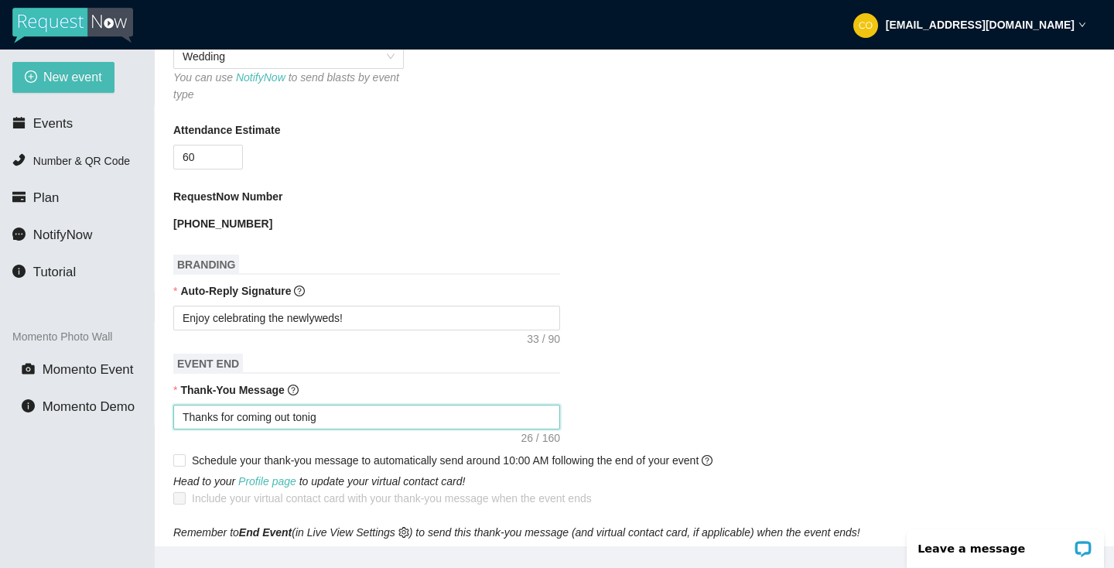
type textarea "Thanks for coming out tonigh"
type textarea "Thanks for coming out tonight"
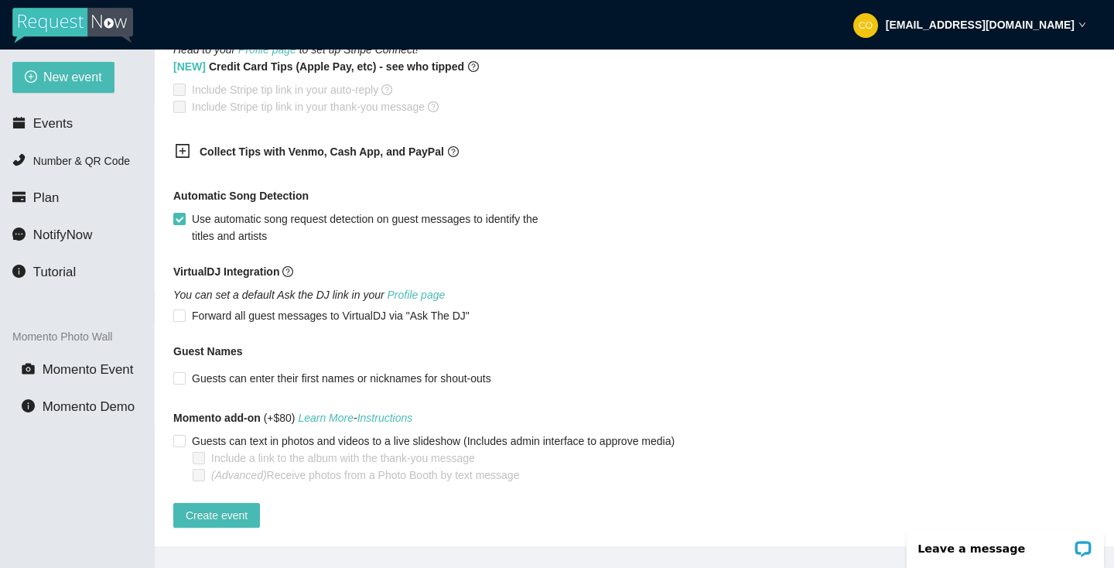
scroll to position [966, 0]
click at [236, 507] on span "Create event" at bounding box center [217, 515] width 62 height 17
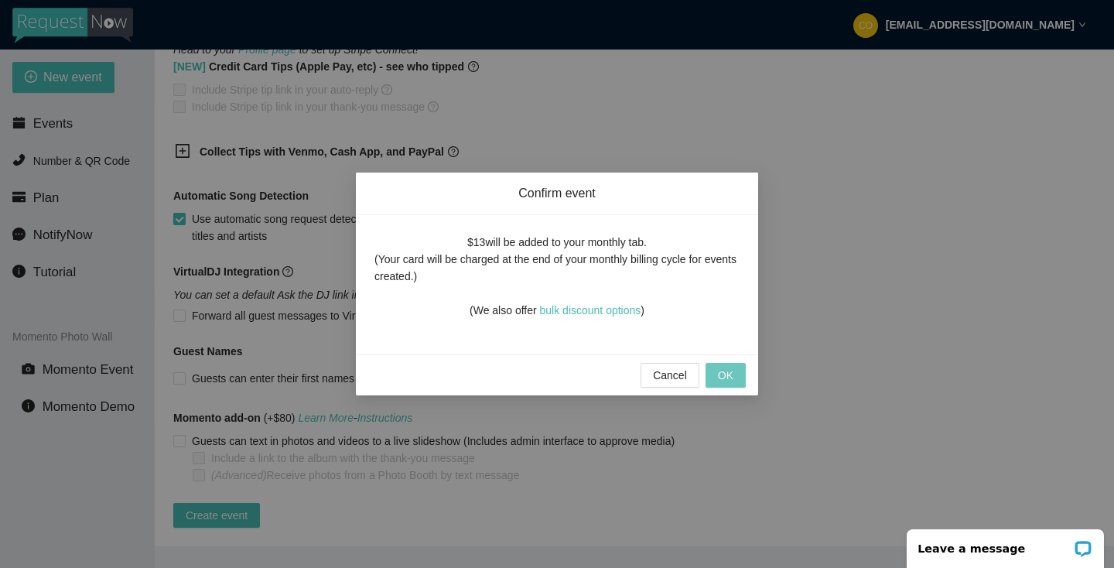
click at [724, 373] on span "OK" at bounding box center [725, 375] width 15 height 17
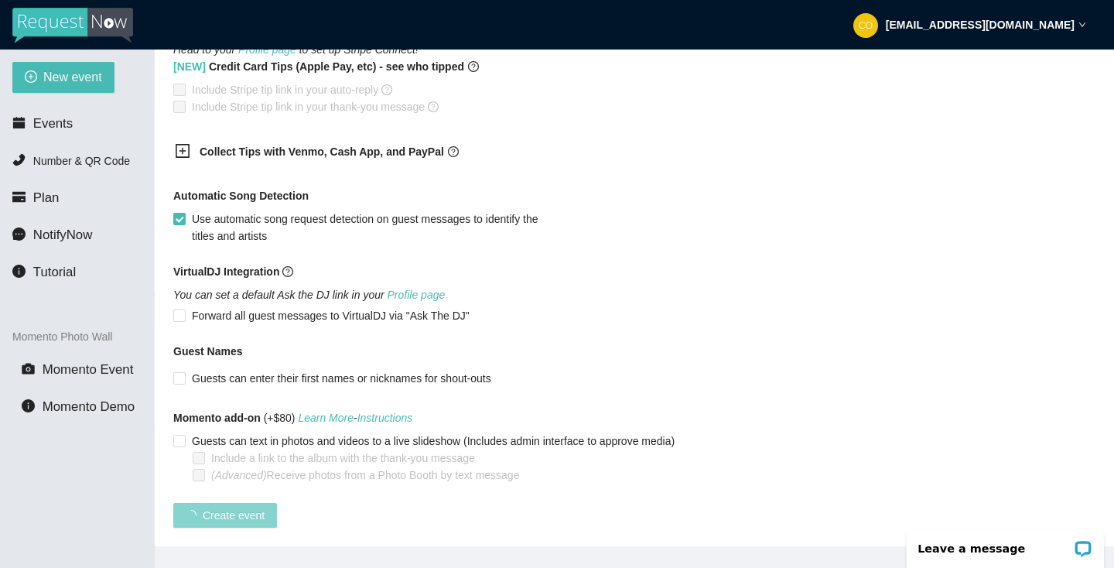
scroll to position [297, 0]
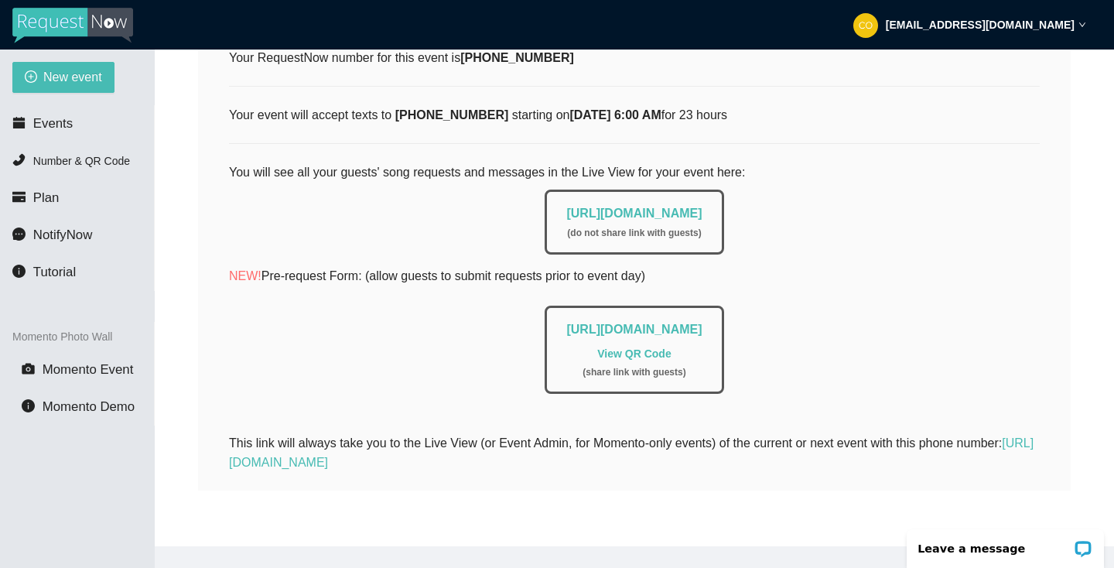
click at [630, 347] on link "View QR Code" at bounding box center [634, 353] width 74 height 12
click at [627, 207] on link "https://app.requestnow.io/live/epjknpe" at bounding box center [633, 213] width 135 height 13
